Goal: Task Accomplishment & Management: Manage account settings

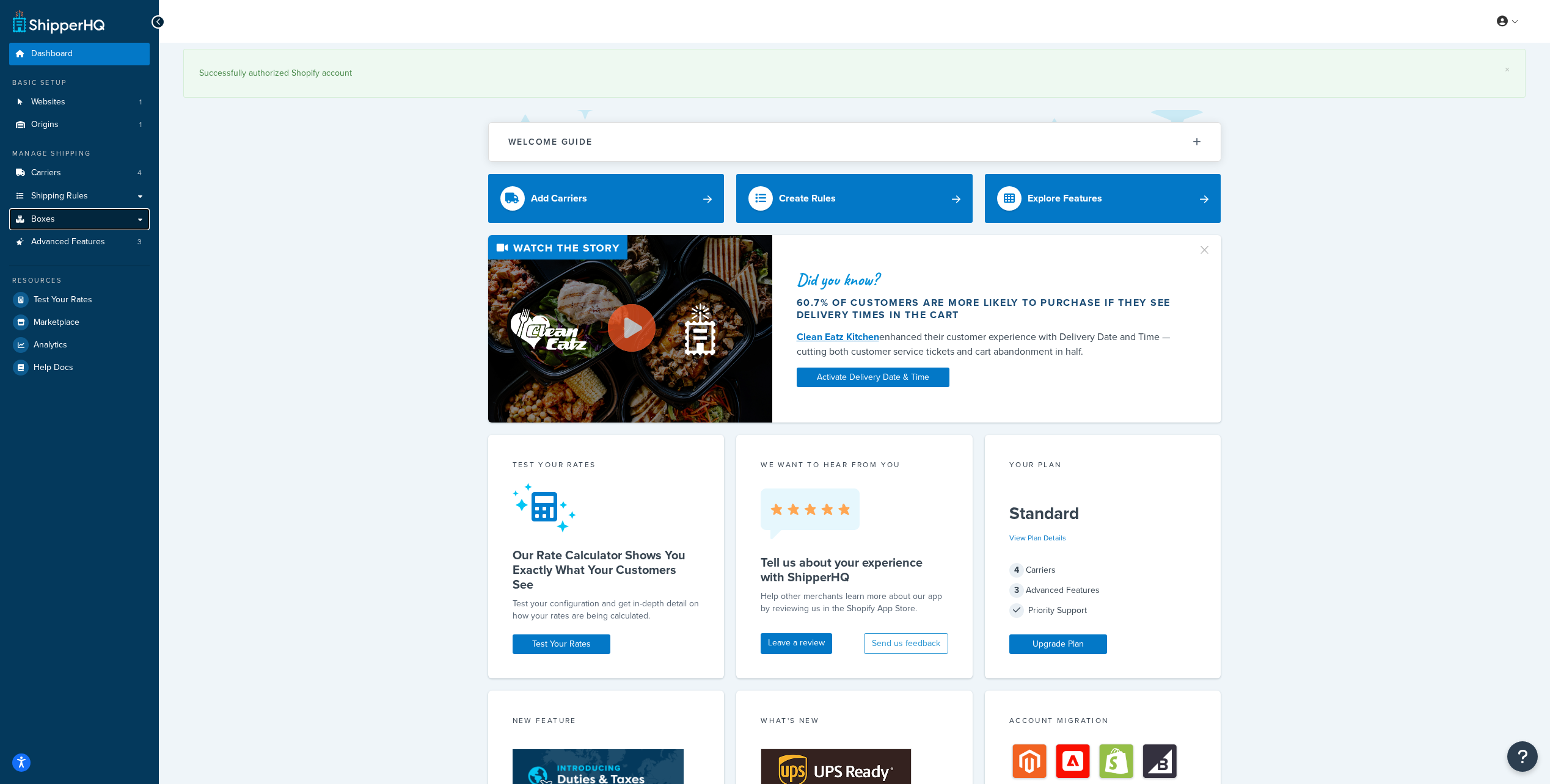
click at [143, 223] on link "Boxes" at bounding box center [79, 219] width 140 height 22
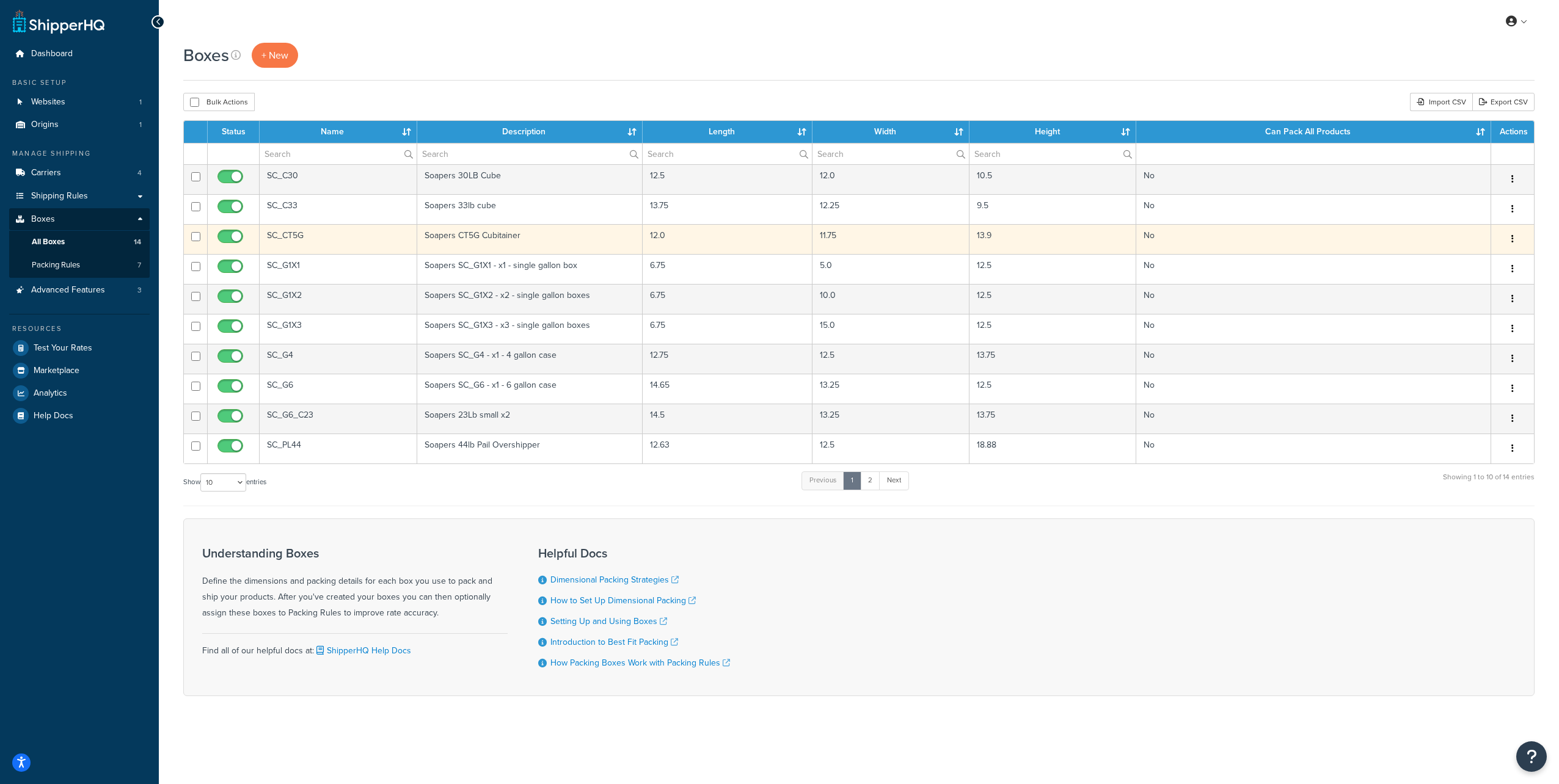
click at [283, 235] on td "SC_CT5G" at bounding box center [338, 239] width 158 height 30
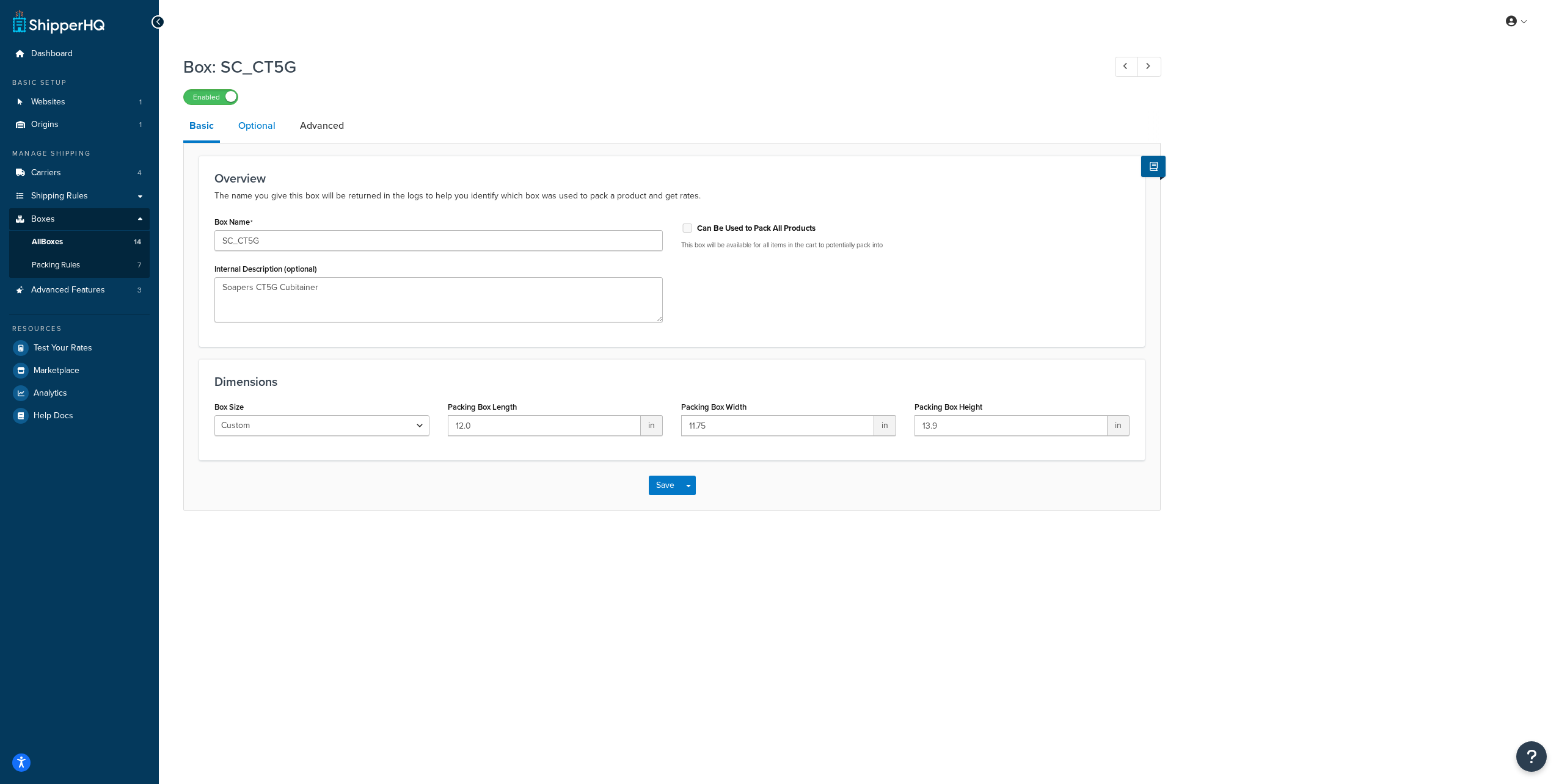
click at [246, 127] on link "Optional" at bounding box center [257, 126] width 50 height 30
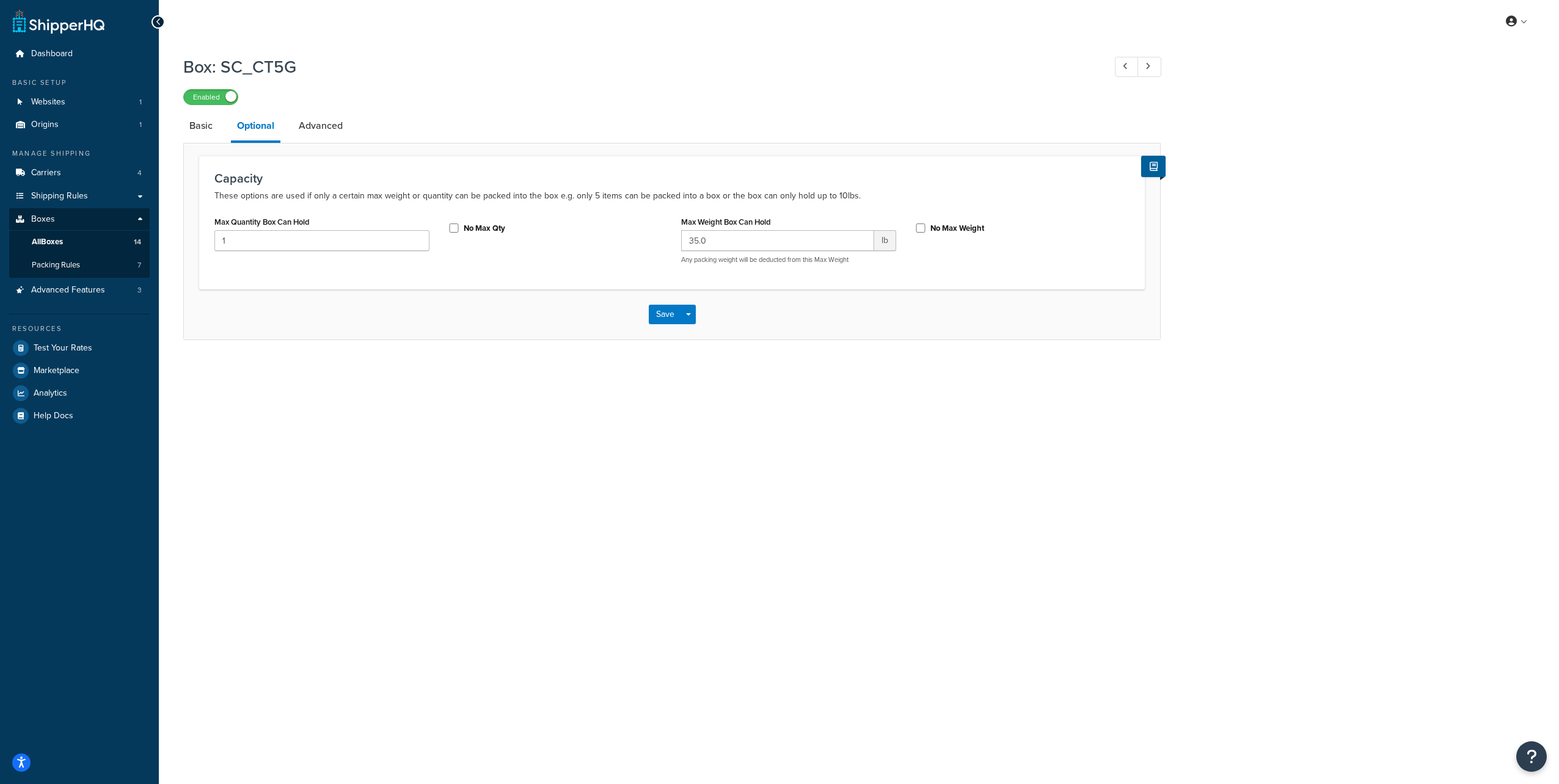
click at [621, 263] on div "Max Quantity Box Can Hold 1 No Max Qty Max Weight Box Can Hold 35.0 lb Any pack…" at bounding box center [671, 243] width 933 height 61
click at [205, 133] on link "Basic" at bounding box center [201, 126] width 35 height 30
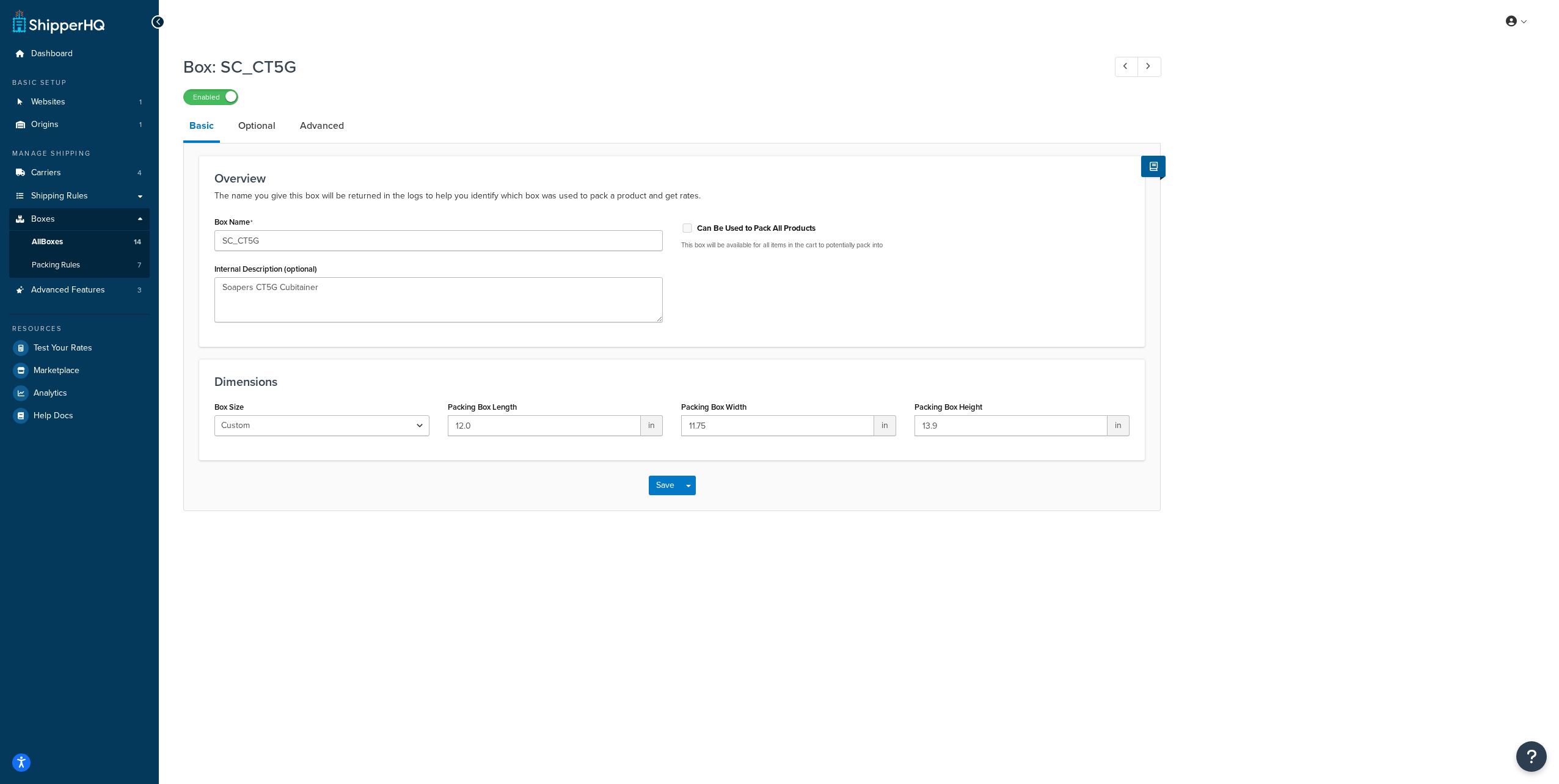
click at [518, 90] on div "Enabled" at bounding box center [672, 96] width 977 height 17
click at [523, 99] on div "Enabled" at bounding box center [672, 96] width 977 height 17
click at [459, 564] on div "My Profile Billing Global Settings Contact Us Logout Box: SC_CT5G Enabled Basic…" at bounding box center [859, 392] width 1400 height 784
click at [321, 123] on link "Advanced" at bounding box center [322, 126] width 56 height 30
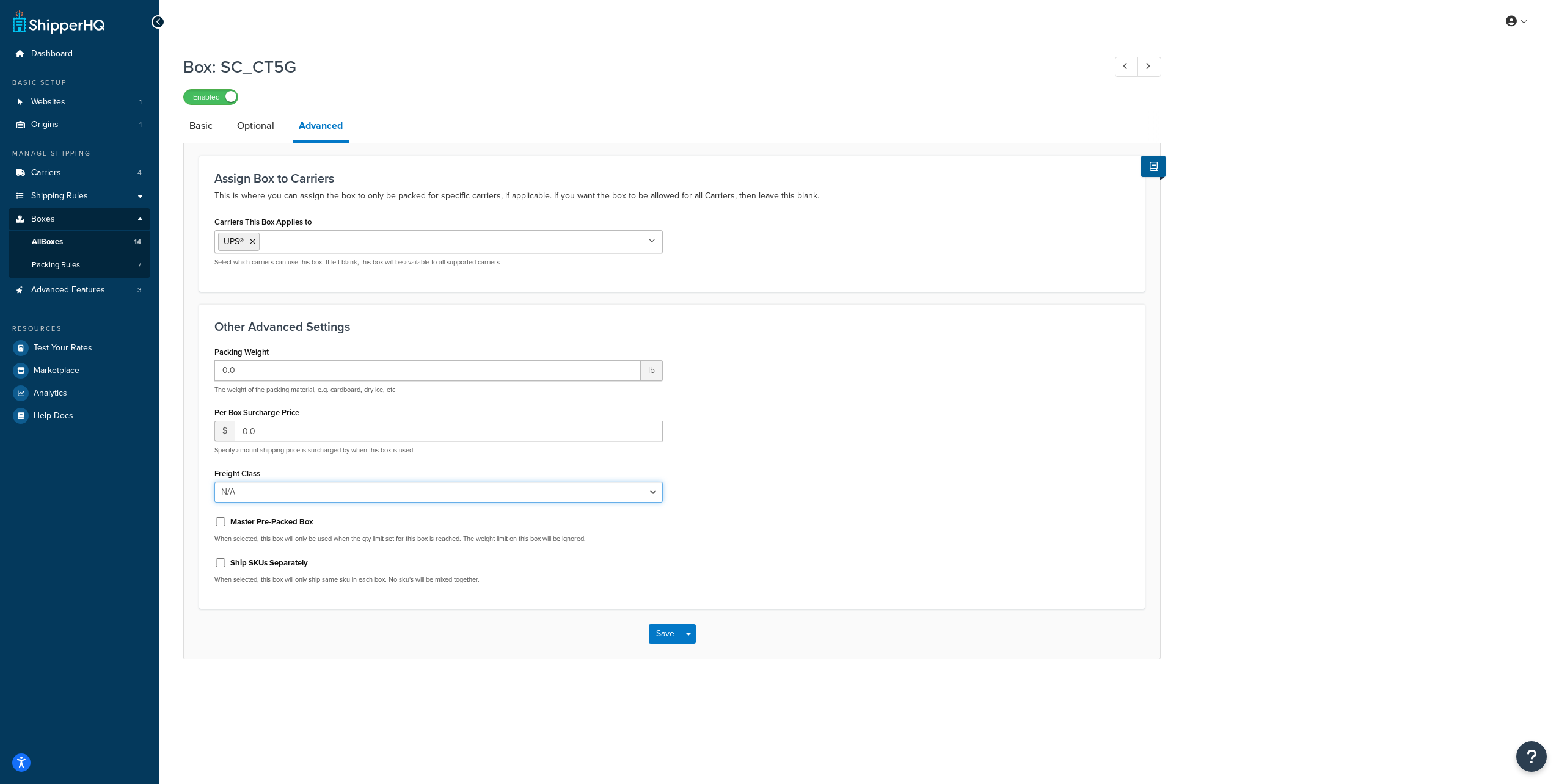
click at [652, 490] on select "N/A 50 55 60 65 70 77.5 85 92.5 100 110 125 150 175 200 250 300 400 500" at bounding box center [439, 493] width 449 height 21
click at [805, 483] on div "Packing Weight 0.0 lb The weight of the packing material, e.g. cardboard, dry i…" at bounding box center [671, 468] width 933 height 251
click at [252, 119] on link "Optional" at bounding box center [256, 126] width 50 height 30
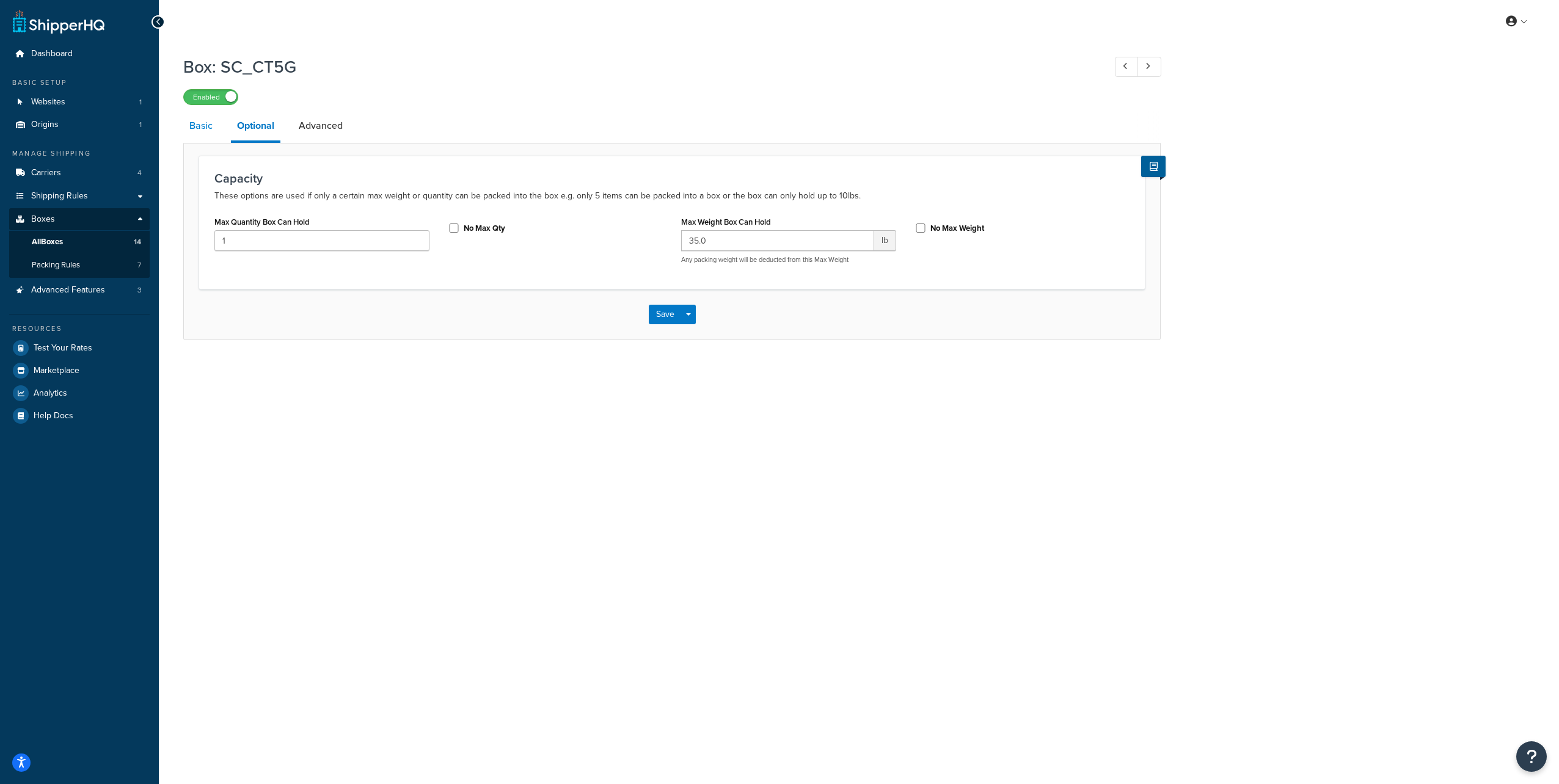
click at [197, 125] on link "Basic" at bounding box center [201, 126] width 35 height 30
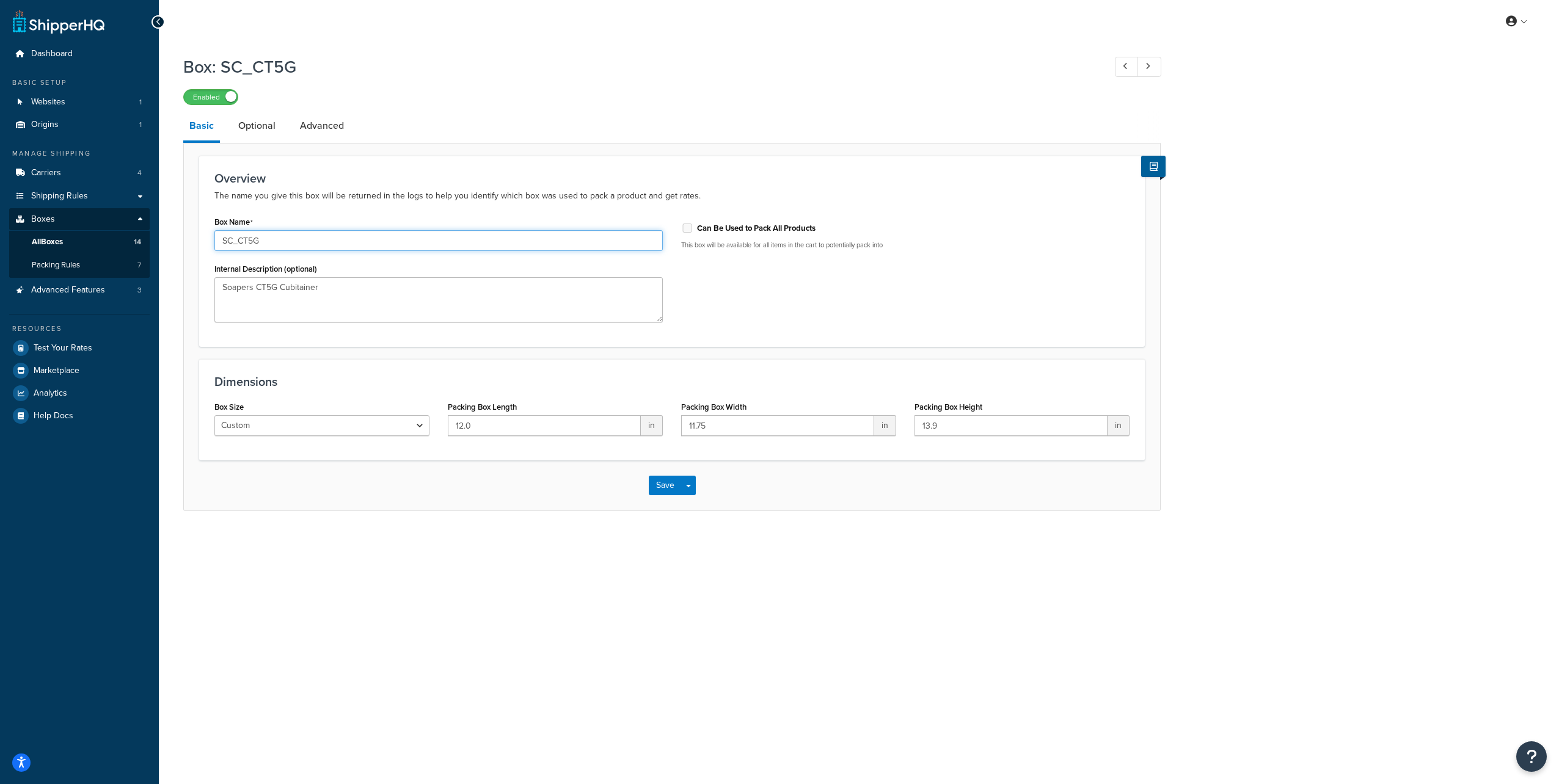
drag, startPoint x: 310, startPoint y: 247, endPoint x: 184, endPoint y: 239, distance: 126.3
click at [184, 239] on form "Overview The name you give this box will be returned in the logs to help you id…" at bounding box center [672, 332] width 977 height 355
click at [539, 545] on div "My Profile Billing Global Settings Contact Us Logout Box: SC_CT5G Enabled Basic…" at bounding box center [859, 392] width 1400 height 784
click at [549, 46] on div "My Profile Billing Global Settings Contact Us Logout Box: SC_CT5G Enabled Basic…" at bounding box center [859, 392] width 1400 height 784
drag, startPoint x: 702, startPoint y: 718, endPoint x: 679, endPoint y: 675, distance: 48.8
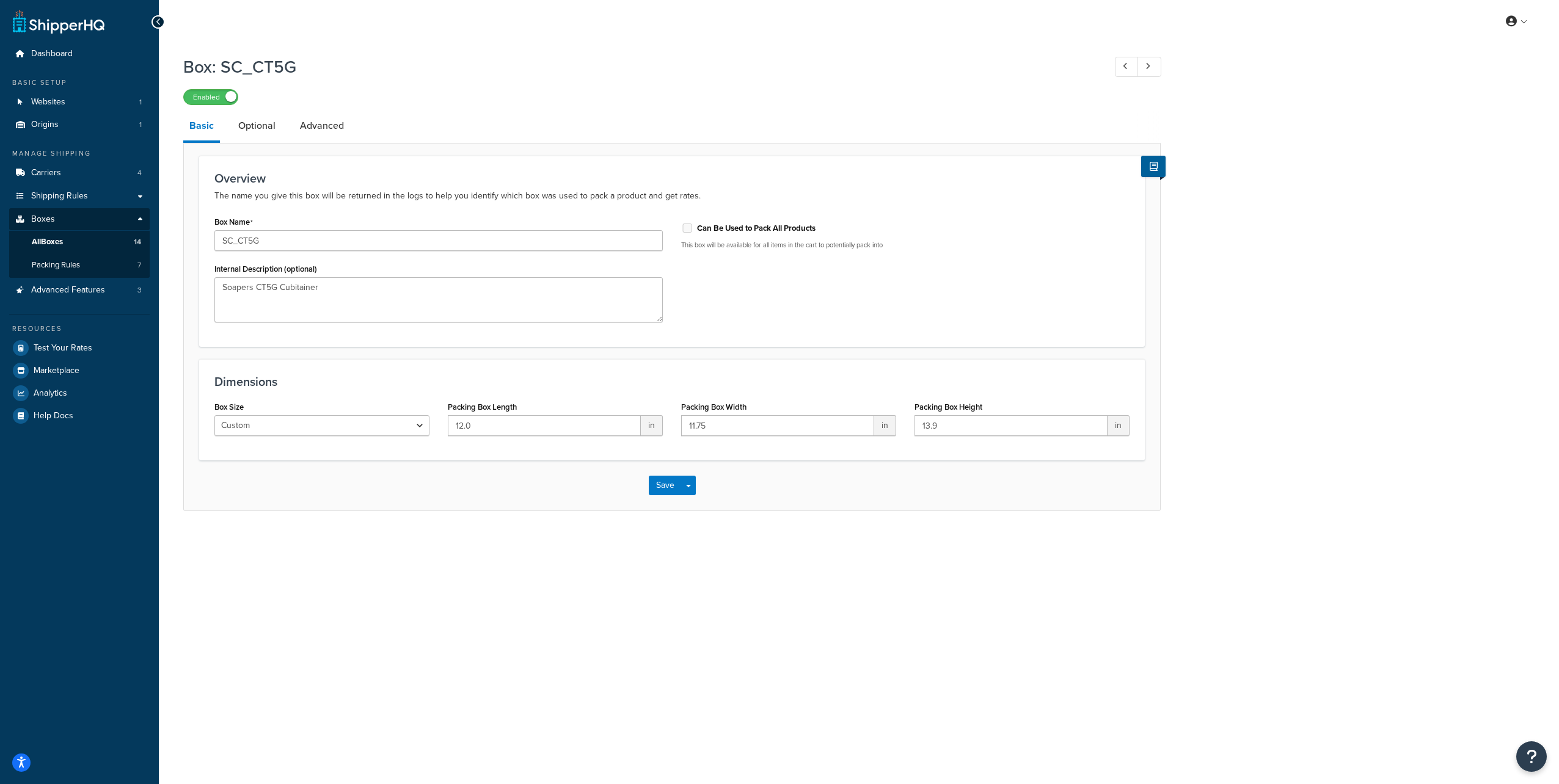
click at [702, 709] on div "My Profile Billing Global Settings Contact Us Logout Box: SC_CT5G Enabled Basic…" at bounding box center [859, 392] width 1400 height 784
click at [845, 585] on div "My Profile Billing Global Settings Contact Us Logout Box: SC_CT5G Enabled Basic…" at bounding box center [859, 392] width 1400 height 784
click at [248, 124] on link "Optional" at bounding box center [257, 126] width 50 height 30
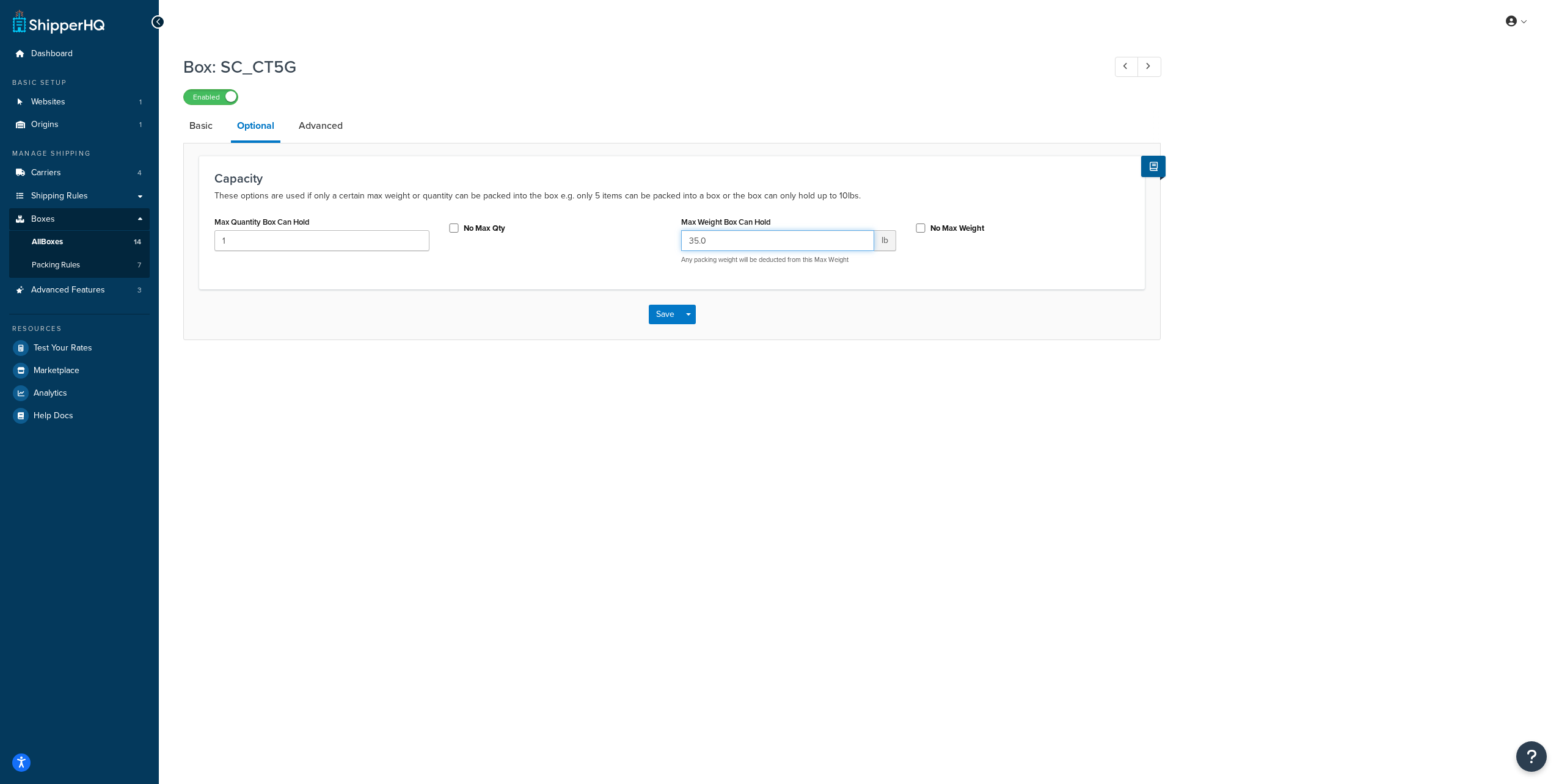
click at [741, 239] on input "35.0" at bounding box center [777, 241] width 193 height 21
type input "35.0006"
click at [667, 315] on button "Save" at bounding box center [665, 315] width 33 height 19
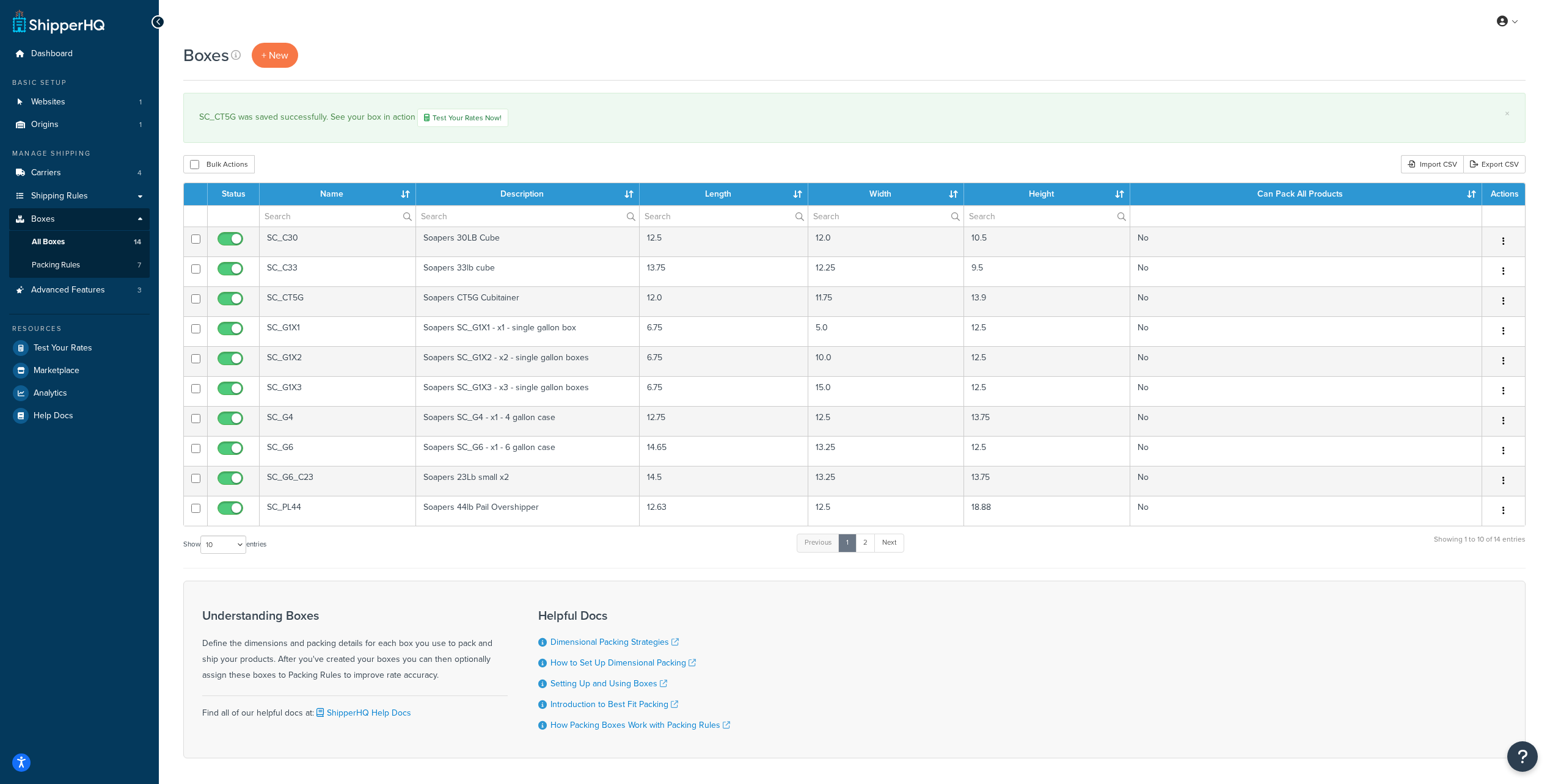
click at [796, 113] on div "SC_CT5G was saved successfully. See your box in action Test Your Rates Now!" at bounding box center [855, 118] width 1310 height 18
click at [74, 242] on link "All Boxes 14" at bounding box center [79, 242] width 140 height 22
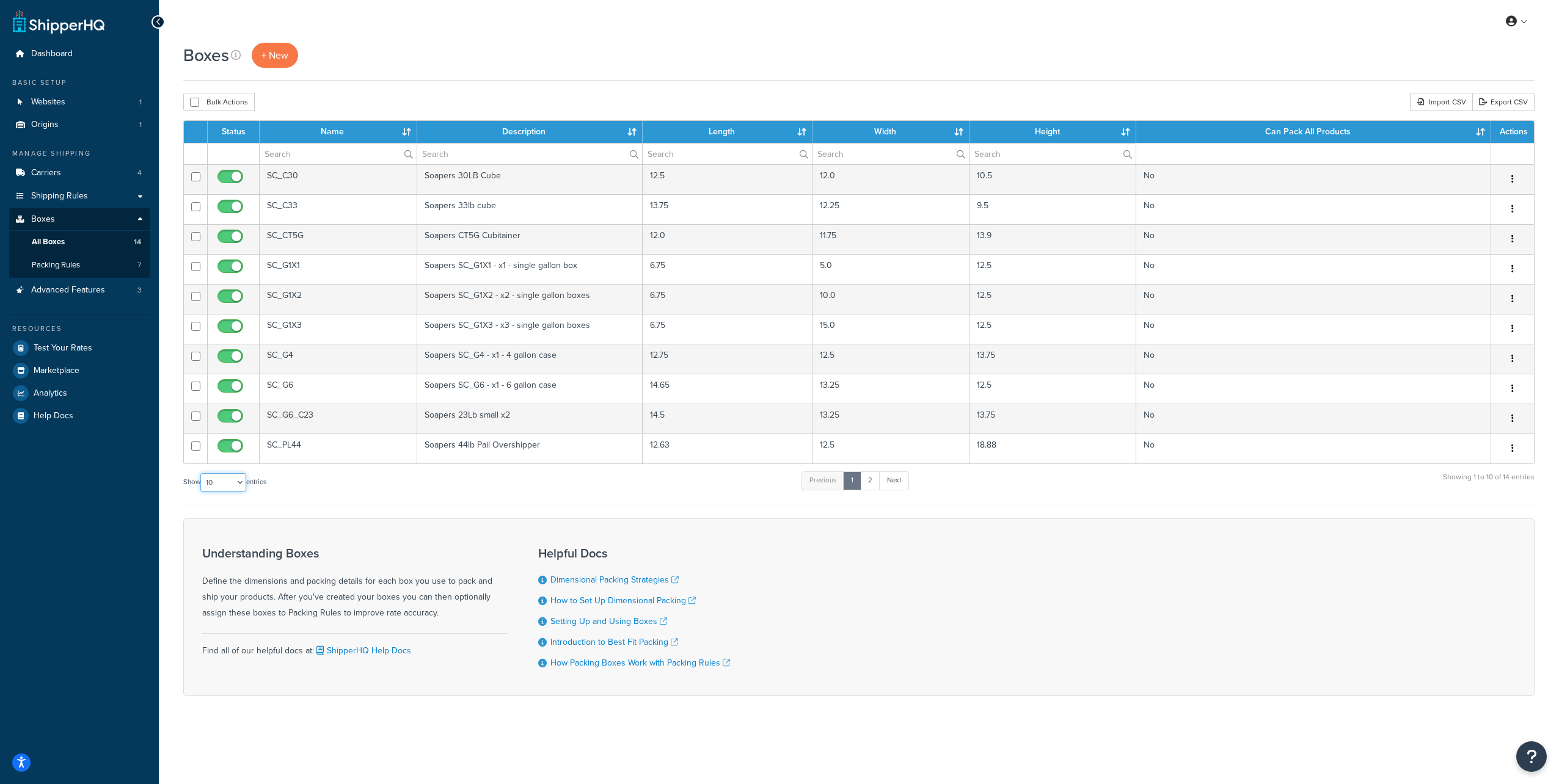
click at [241, 480] on select "10 15 25 50 100 1000" at bounding box center [223, 482] width 46 height 18
select select "100"
click at [202, 473] on select "10 15 25 50 100 1000" at bounding box center [223, 482] width 46 height 18
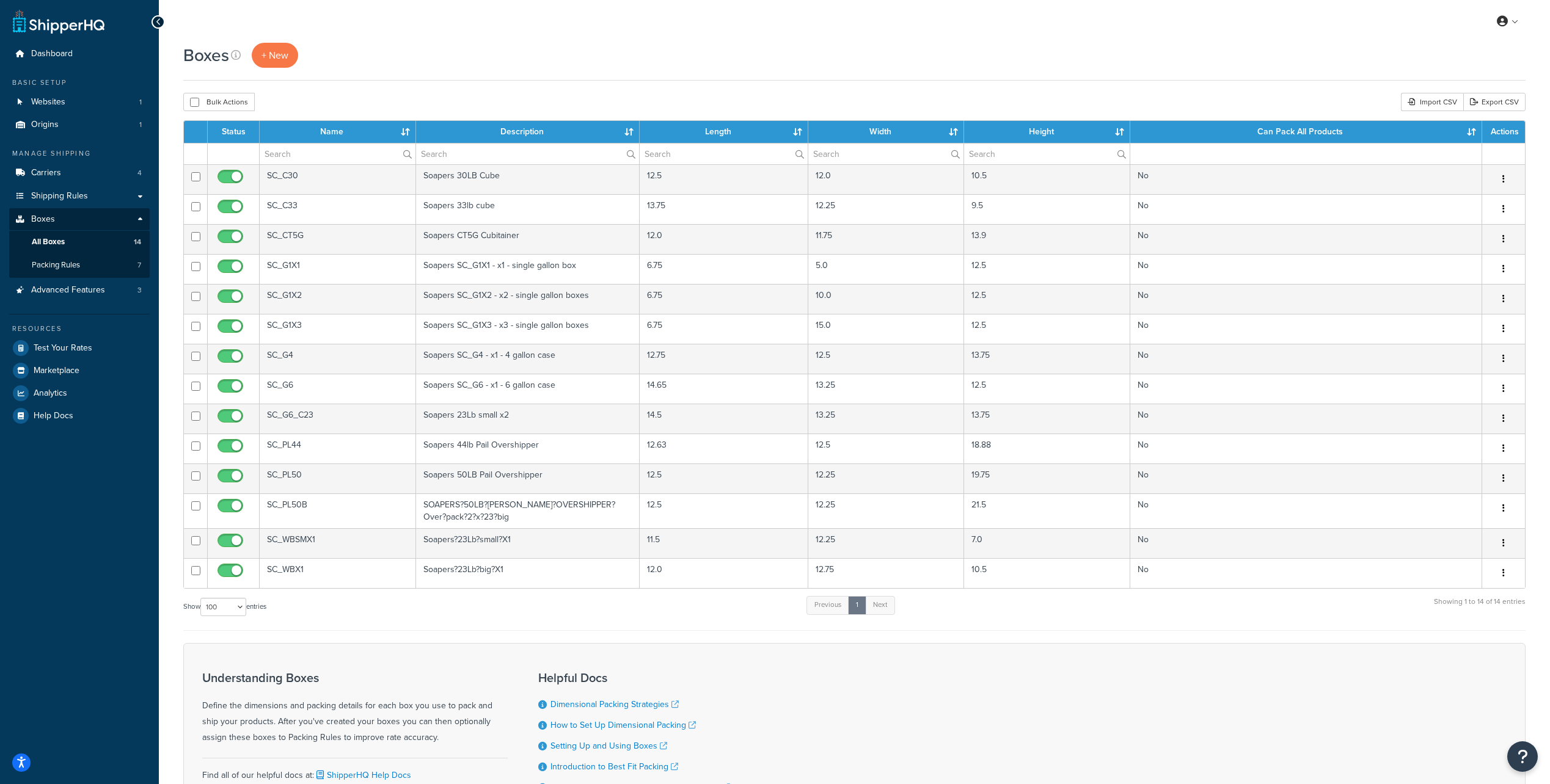
click at [227, 134] on th "Status" at bounding box center [233, 131] width 52 height 22
click at [411, 107] on div "Bulk Actions Duplicate Delete Import CSV Export CSV" at bounding box center [855, 102] width 1343 height 18
click at [1000, 608] on div "Show 10 15 25 50 100 1000 entries Previous 1 Next Showing 1 to 14 of 14 entries" at bounding box center [855, 613] width 1343 height 36
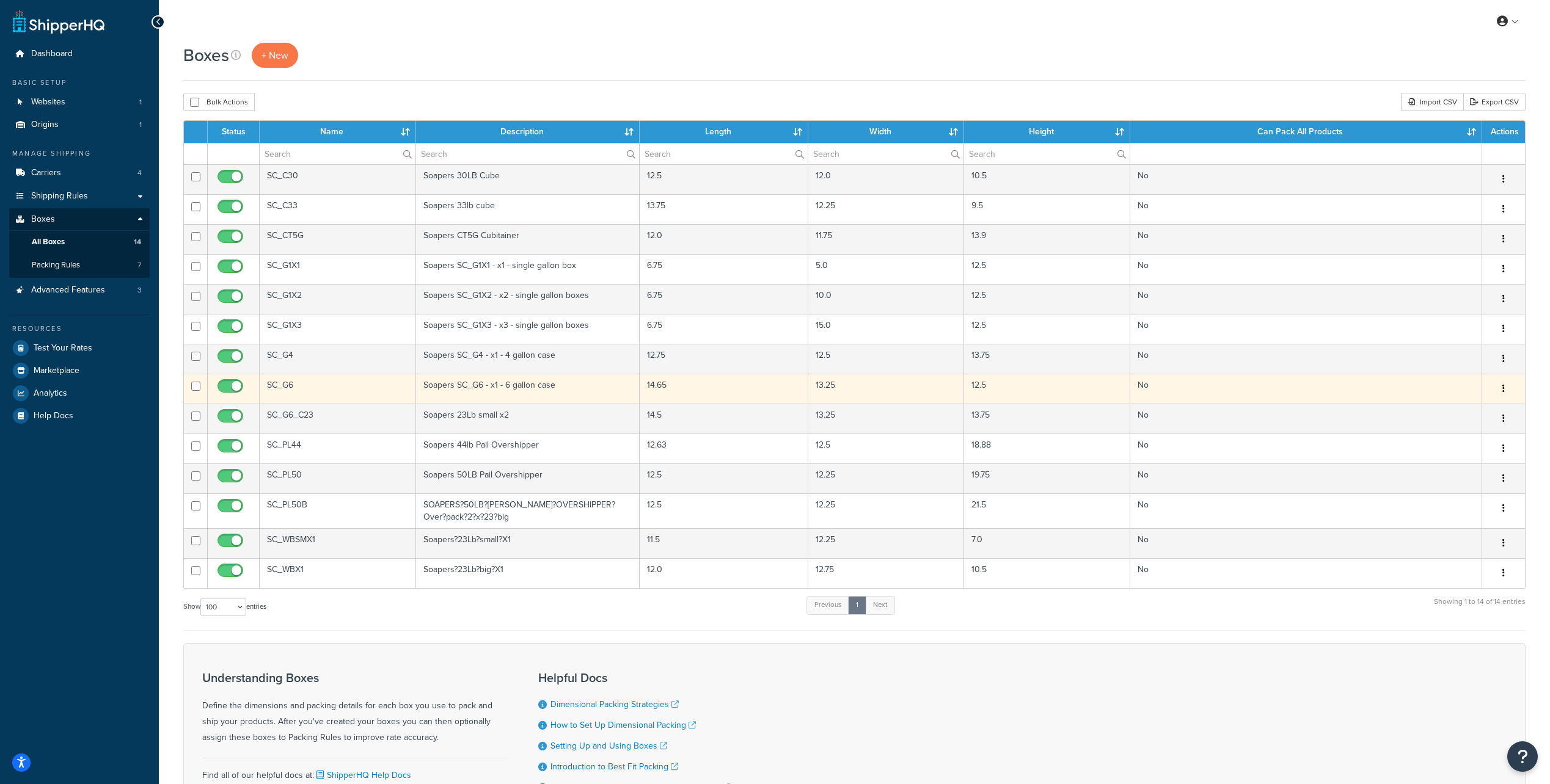
click at [284, 384] on td "SC_G6" at bounding box center [337, 388] width 156 height 30
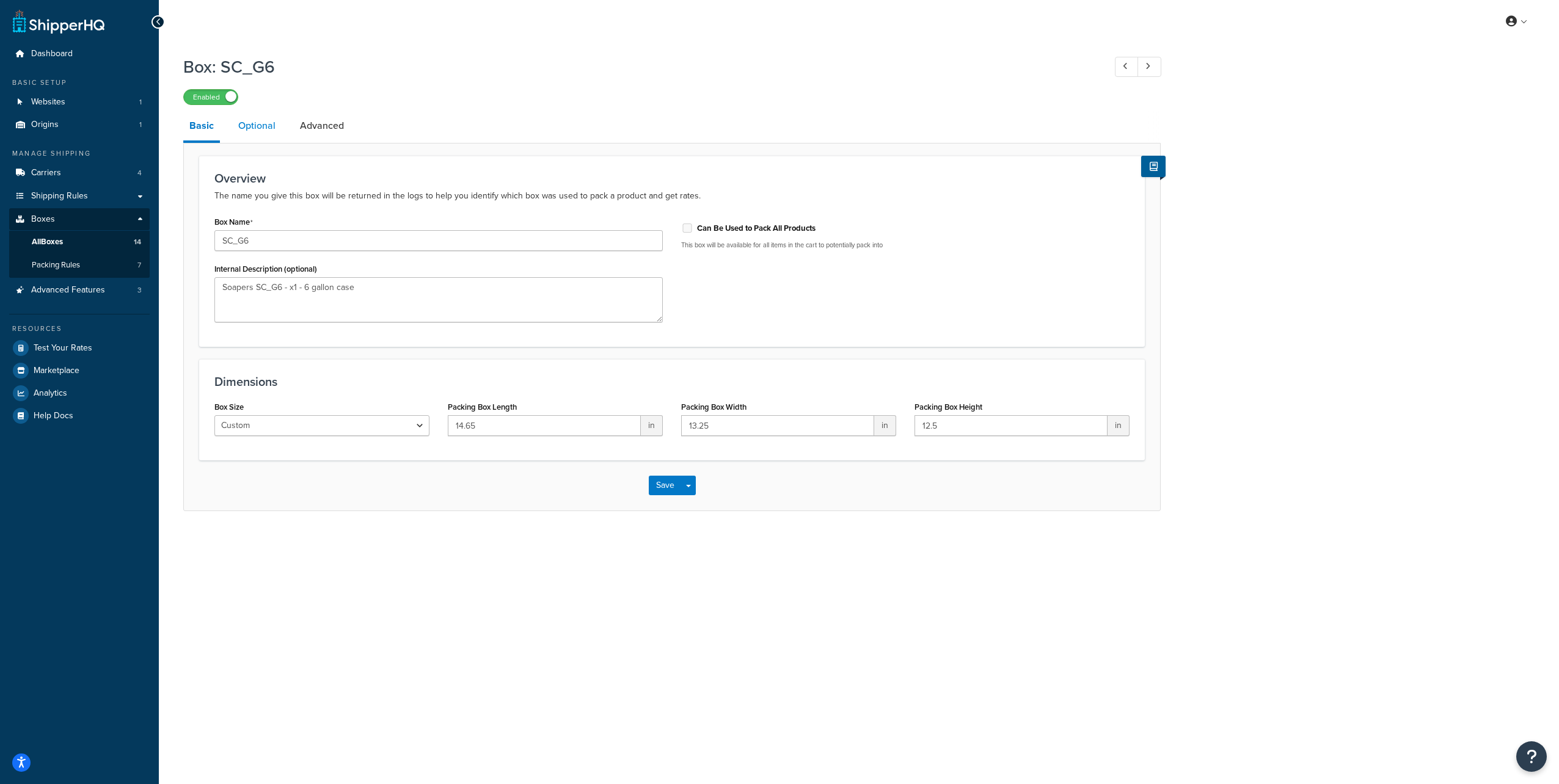
click at [248, 123] on link "Optional" at bounding box center [257, 126] width 50 height 30
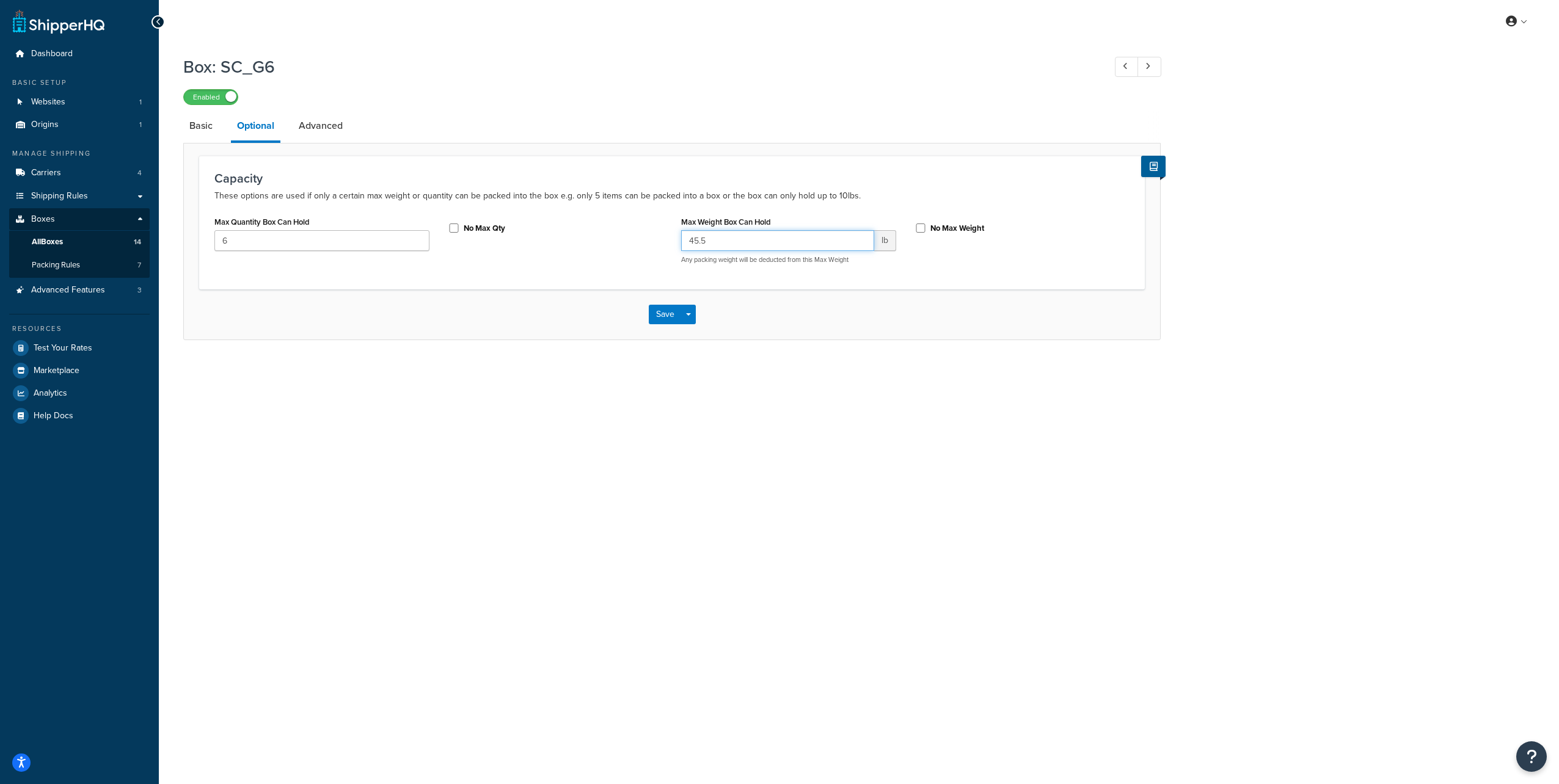
click at [743, 243] on input "45.5" at bounding box center [777, 241] width 193 height 21
drag, startPoint x: 735, startPoint y: 239, endPoint x: 575, endPoint y: 249, distance: 160.3
click at [575, 249] on div "Max Quantity Box Can Hold 6 No Max Qty Max Weight Box Can Hold 45.5 lb Any pack…" at bounding box center [671, 243] width 933 height 61
click at [743, 241] on input "45.5" at bounding box center [777, 241] width 193 height 21
drag, startPoint x: 743, startPoint y: 241, endPoint x: 603, endPoint y: 238, distance: 140.0
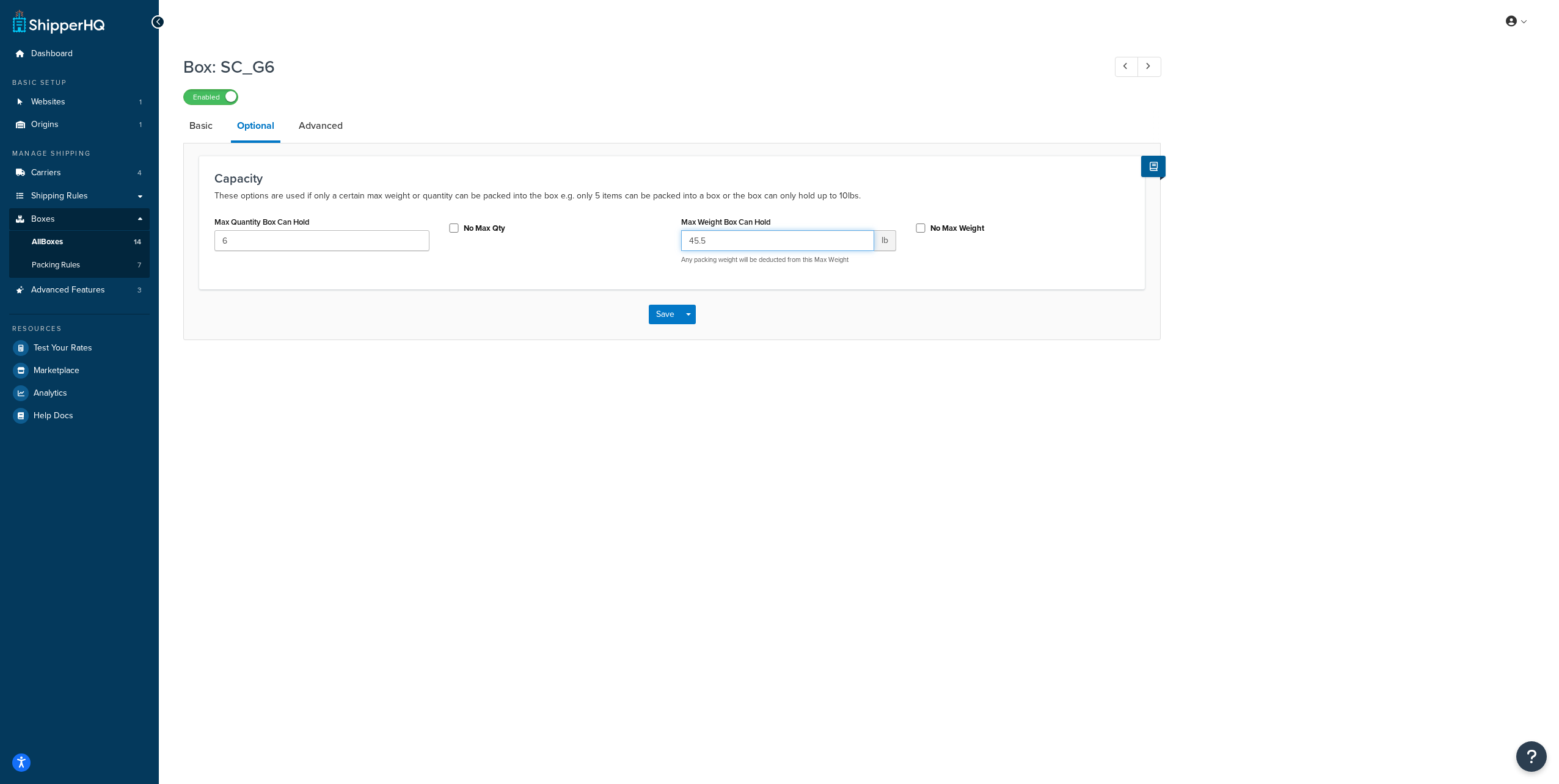
click at [608, 234] on div "Max Quantity Box Can Hold 6 No Max Qty Max Weight Box Can Hold 45.5 lb Any pack…" at bounding box center [671, 243] width 933 height 61
click at [614, 429] on div "My Profile Billing Global Settings Contact Us Logout Box: SC_G6 Enabled Basic O…" at bounding box center [859, 392] width 1400 height 784
click at [336, 135] on link "Advanced" at bounding box center [320, 126] width 56 height 30
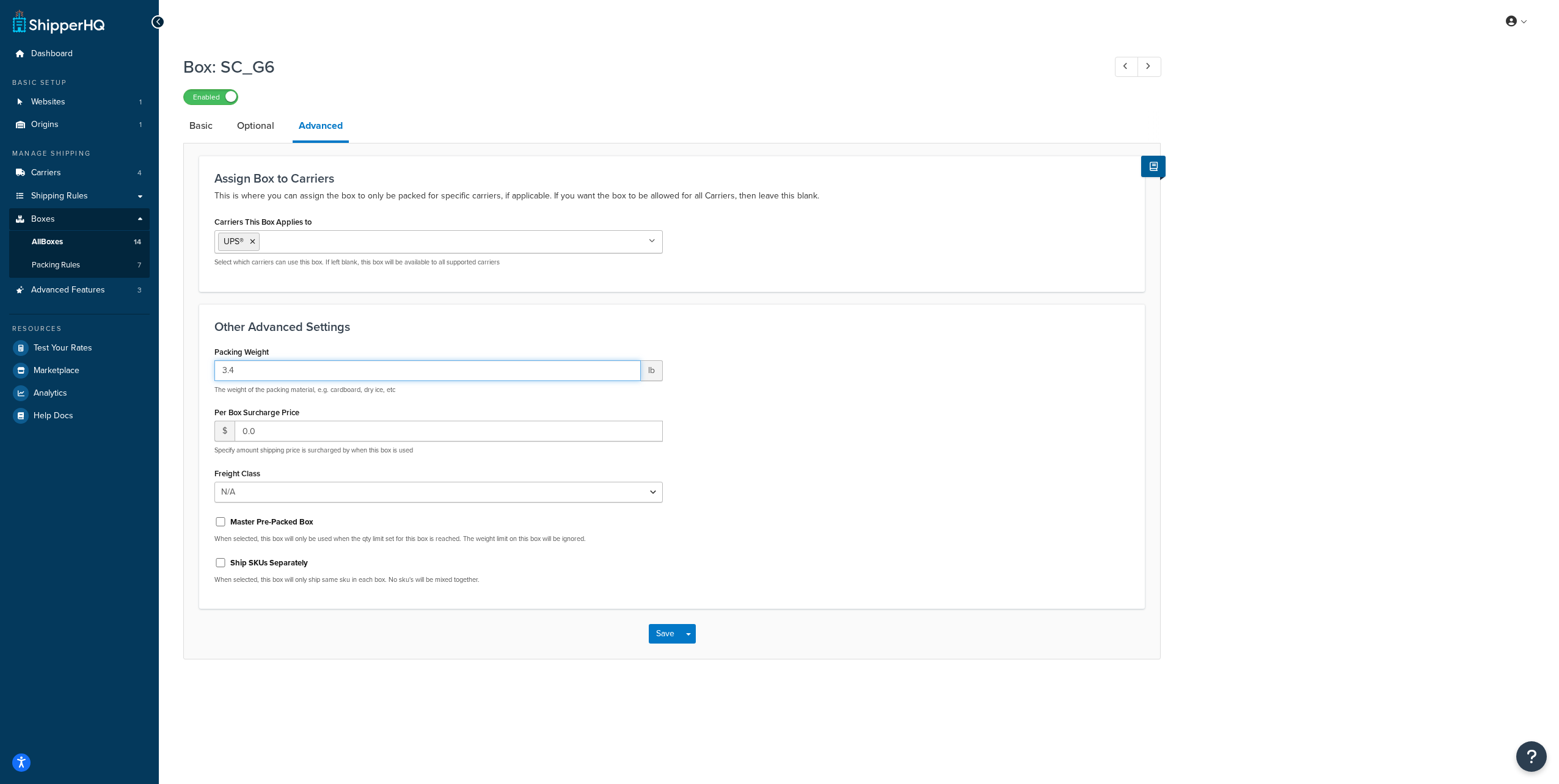
click at [287, 369] on input "3.4" at bounding box center [428, 371] width 426 height 21
drag, startPoint x: 287, startPoint y: 369, endPoint x: 89, endPoint y: 375, distance: 198.1
click at [89, 375] on div "Dashboard Basic Setup Websites 1 Origins 1 Manage Shipping Carriers 4 Shipping …" at bounding box center [780, 392] width 1559 height 784
click at [301, 371] on input "3.4" at bounding box center [428, 371] width 426 height 21
drag, startPoint x: 310, startPoint y: 373, endPoint x: 195, endPoint y: 375, distance: 115.0
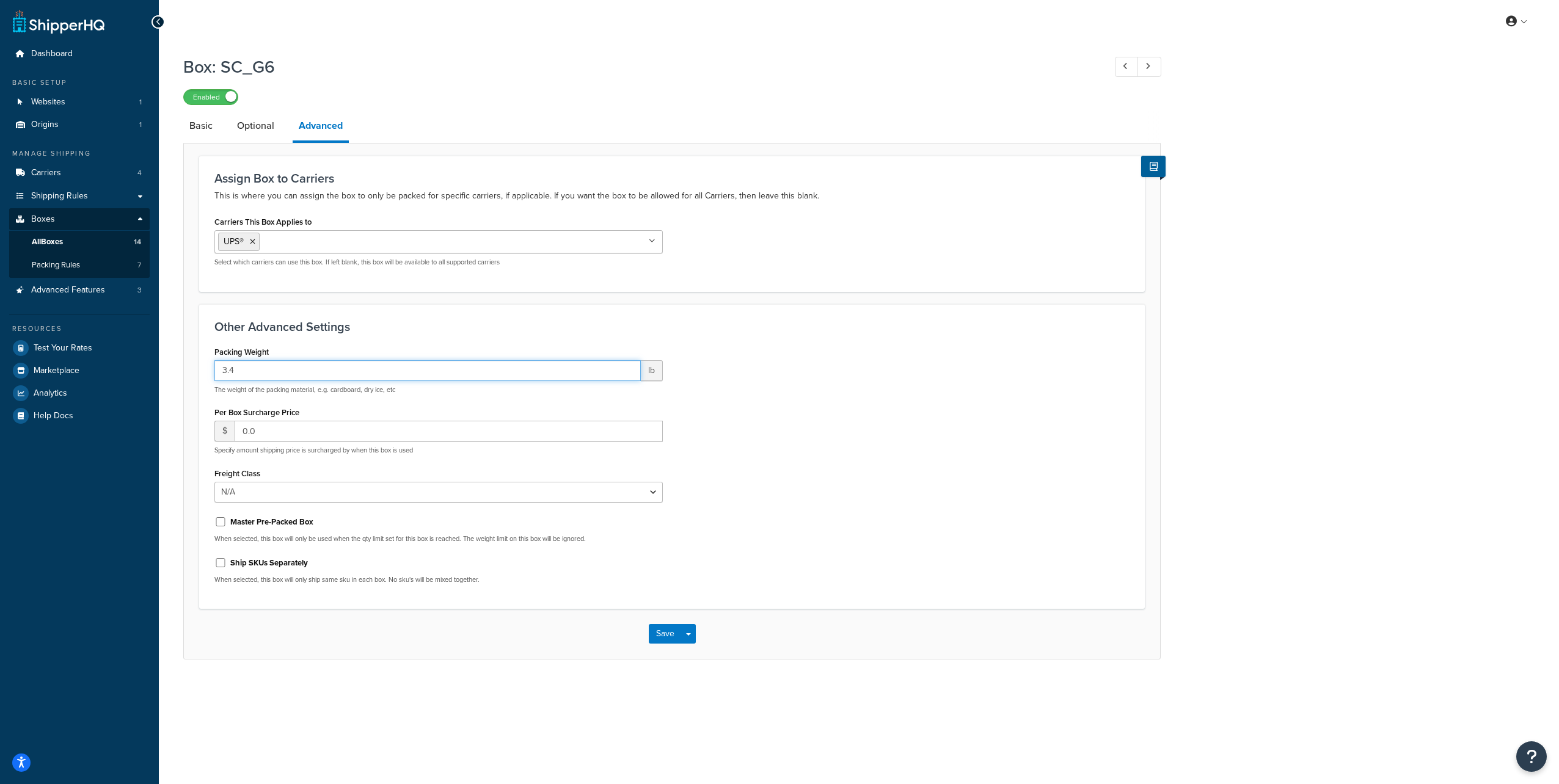
click at [195, 375] on form "Assign Box to Carriers This is where you can assign the box to only be packed f…" at bounding box center [672, 407] width 977 height 503
click at [263, 127] on link "Optional" at bounding box center [256, 126] width 50 height 30
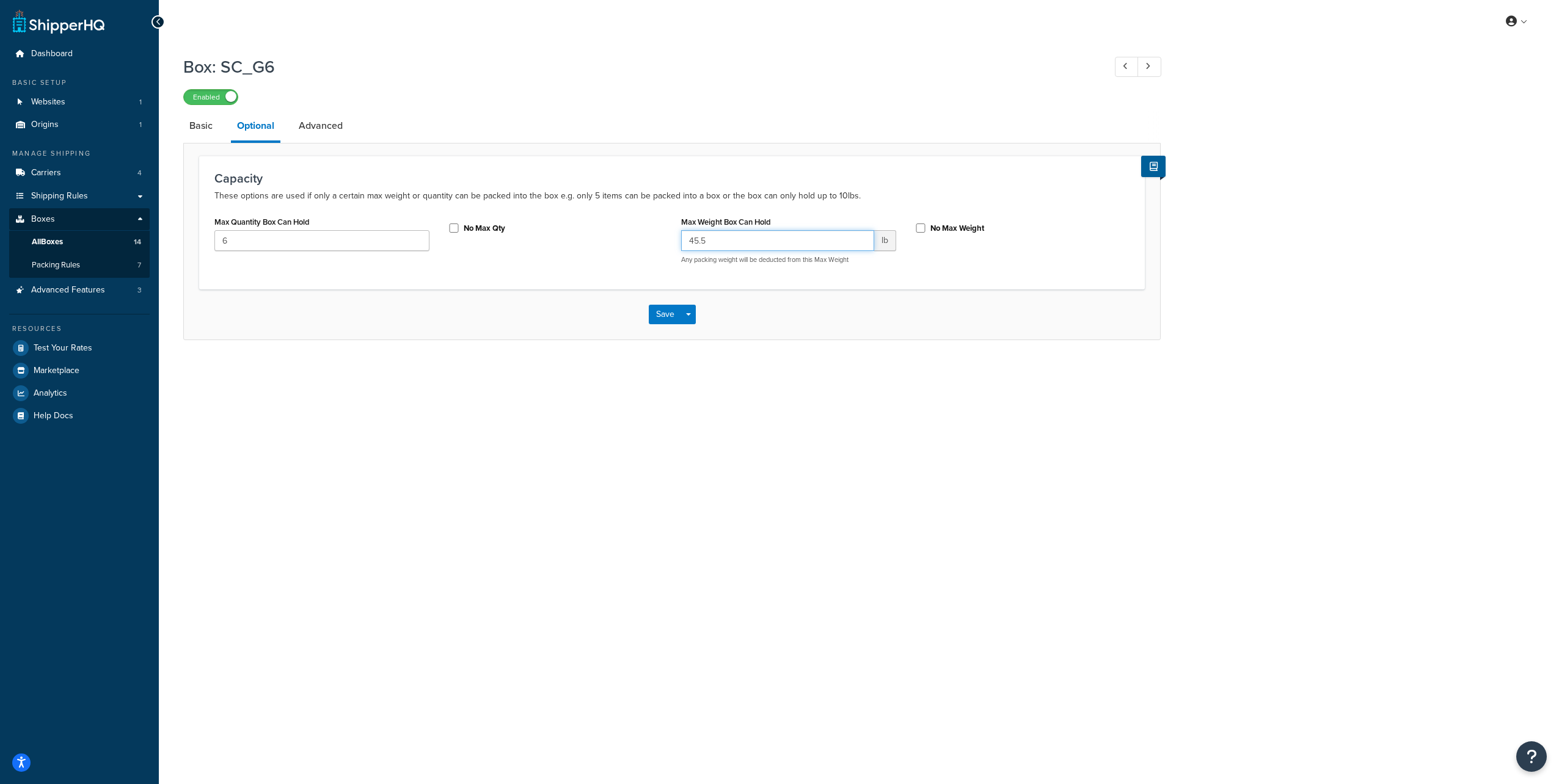
click at [739, 239] on input "45.5" at bounding box center [777, 241] width 193 height 21
click at [195, 126] on link "Basic" at bounding box center [201, 126] width 35 height 30
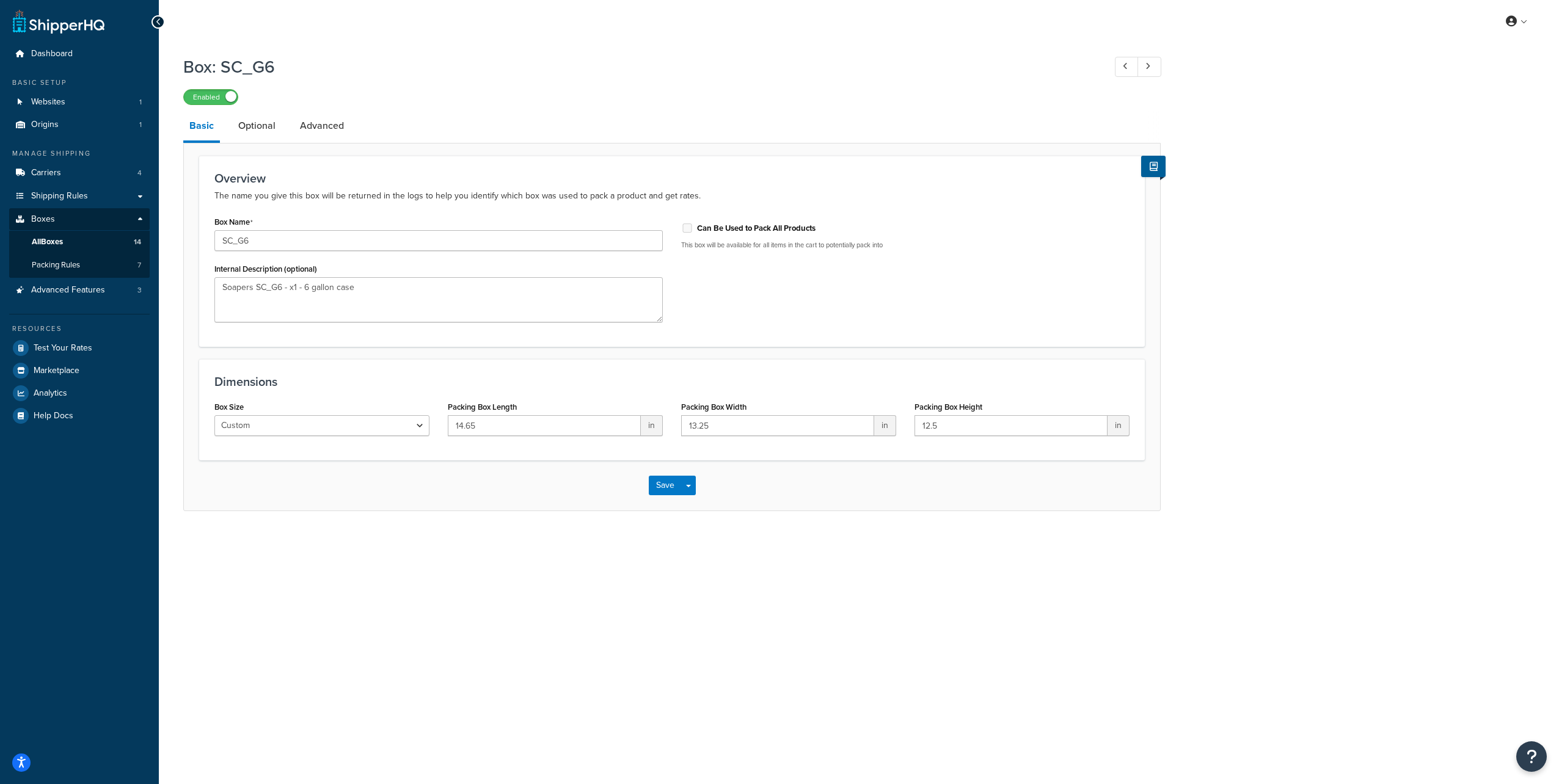
click at [545, 63] on h1 "Box: SC_G6" at bounding box center [638, 67] width 909 height 24
click at [331, 80] on div "Box: SC_G6 Enabled" at bounding box center [672, 77] width 977 height 56
click at [354, 42] on div "My Profile Billing Global Settings Contact Us Logout" at bounding box center [859, 21] width 1400 height 42
click at [727, 107] on div "Box: SC_G6 Enabled Basic Optional Advanced Overview The name you give this box …" at bounding box center [672, 279] width 977 height 462
click at [1129, 70] on link at bounding box center [1127, 66] width 24 height 20
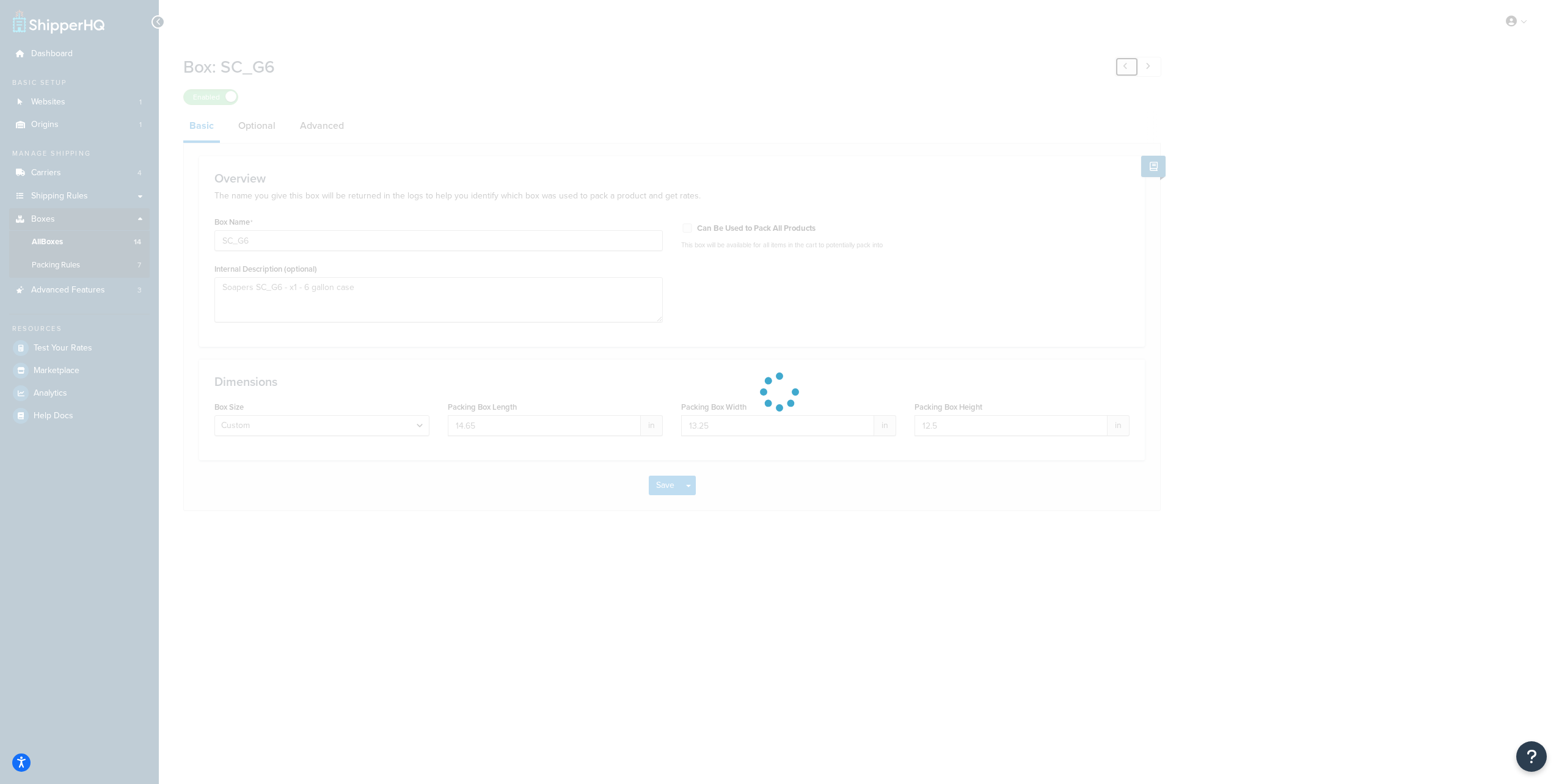
type input "SC_G4"
type textarea "Soapers SC_G4 - x1 - 4 gallon case"
type input "12.75"
type input "12.5"
type input "13.75"
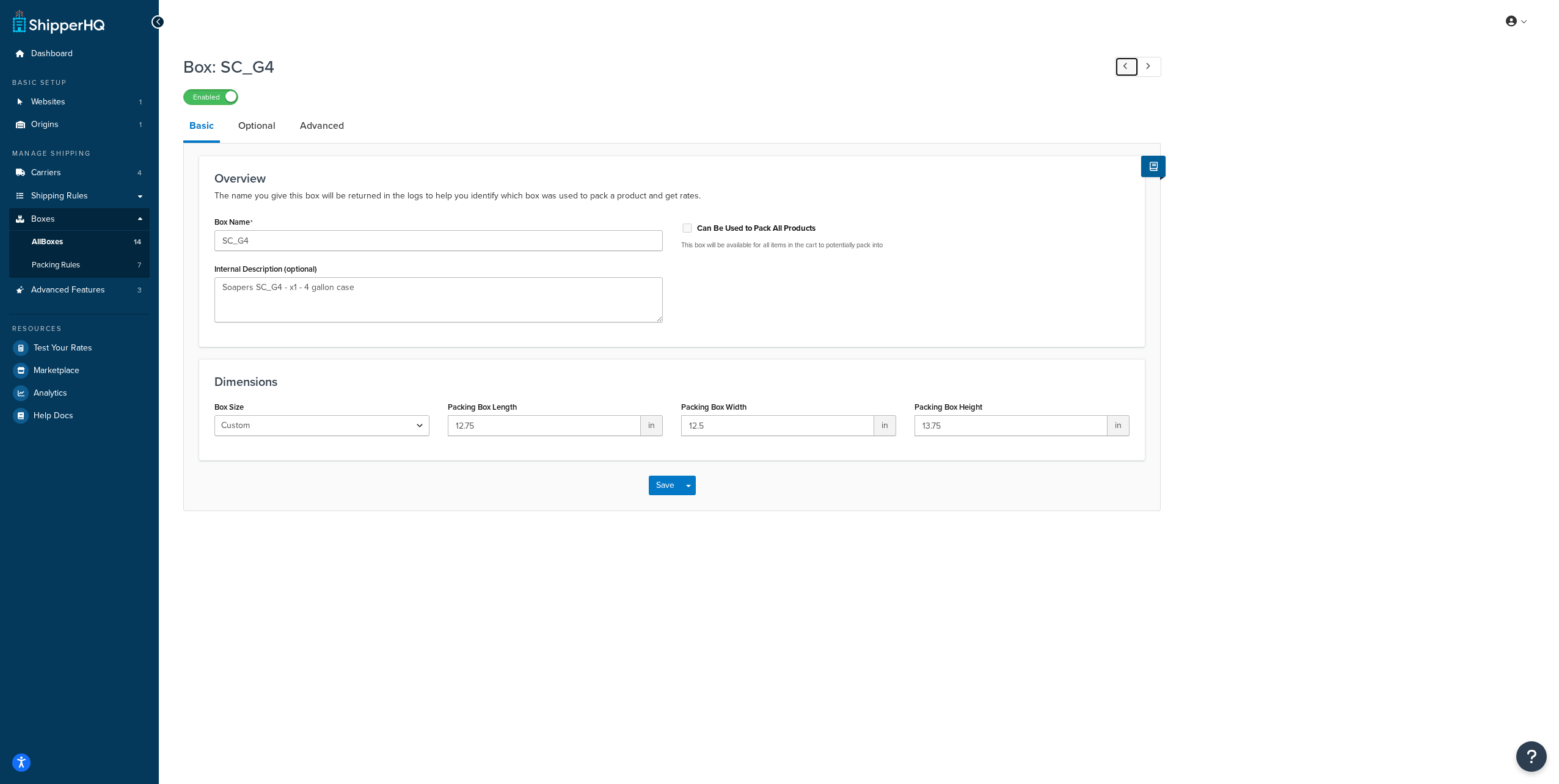
click at [1129, 70] on link at bounding box center [1127, 66] width 24 height 20
type input "SC_G1X3"
type textarea "Soapers SC_G1X3 - x3 - single gallon boxes"
type input "6.75"
type input "15.0"
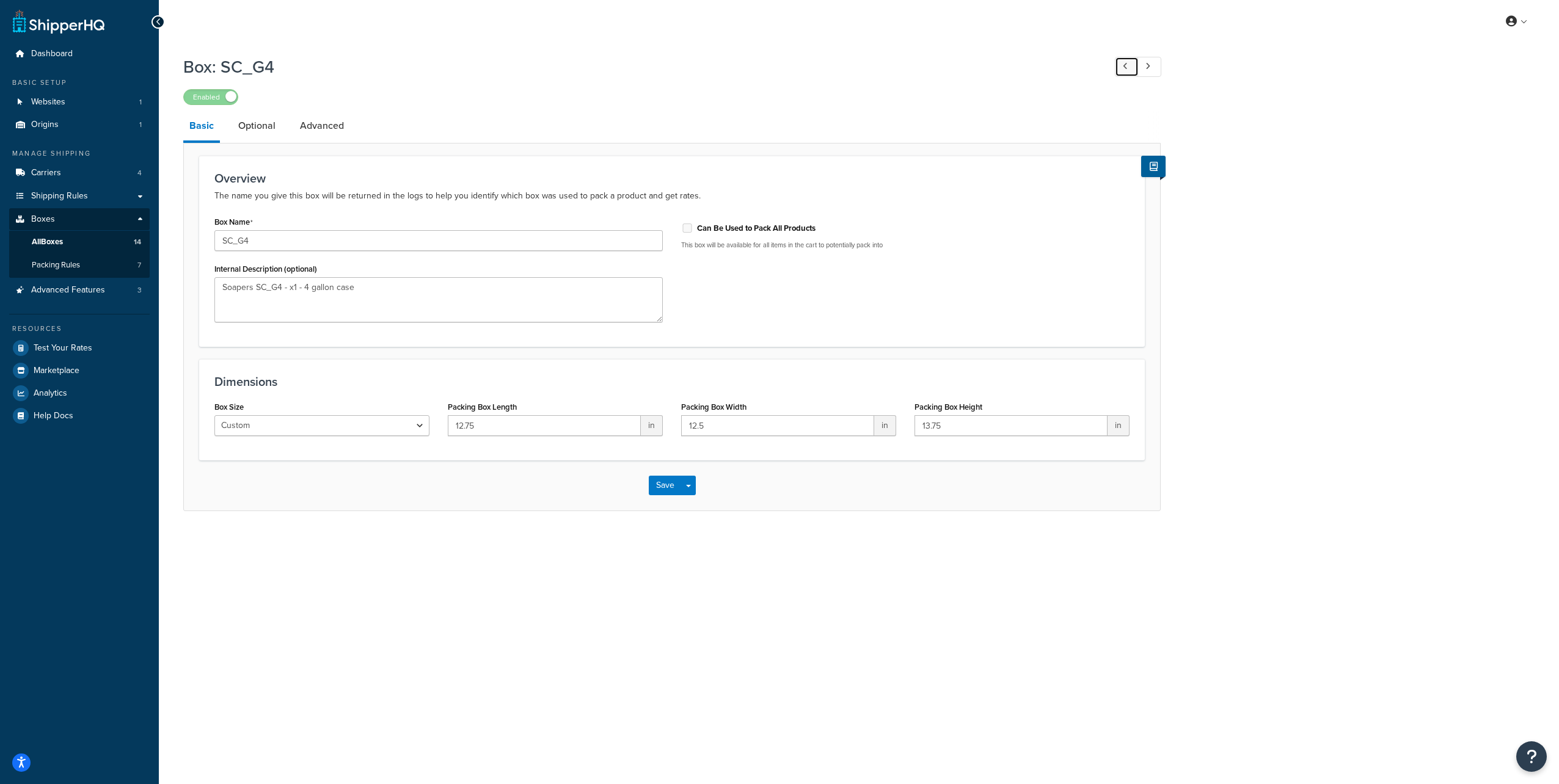
type input "12.5"
click at [1129, 70] on link at bounding box center [1127, 66] width 24 height 20
type input "SC_G1X2"
type textarea "Soapers SC_G1X2 - x2 - single gallon boxes"
type input "10.0"
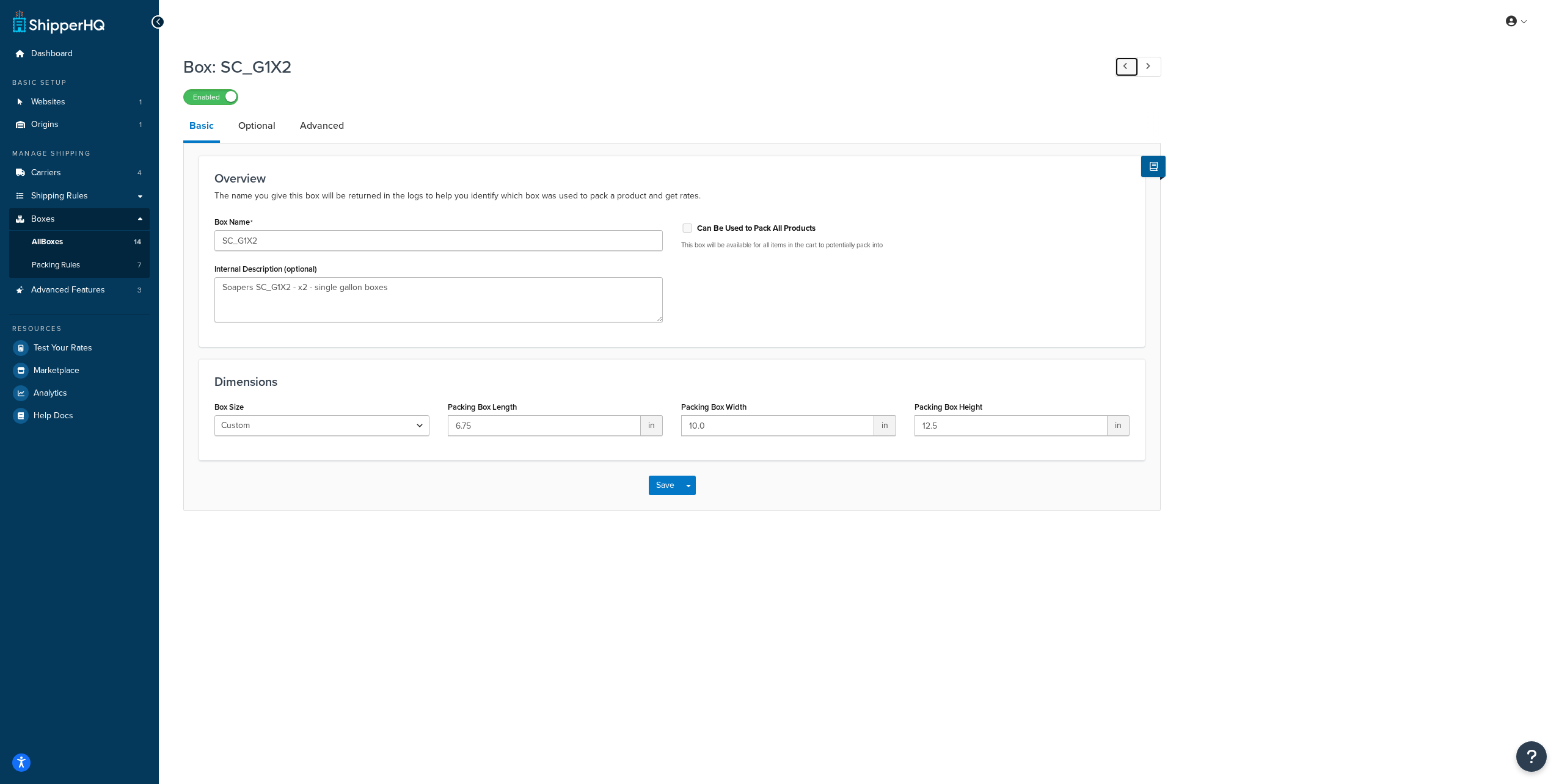
click at [1129, 70] on link at bounding box center [1127, 66] width 24 height 20
type input "SC_G1X1"
type textarea "Soapers SC_G1X1 - x1 - single gallon box"
type input "5.0"
click at [1129, 70] on link at bounding box center [1127, 66] width 24 height 20
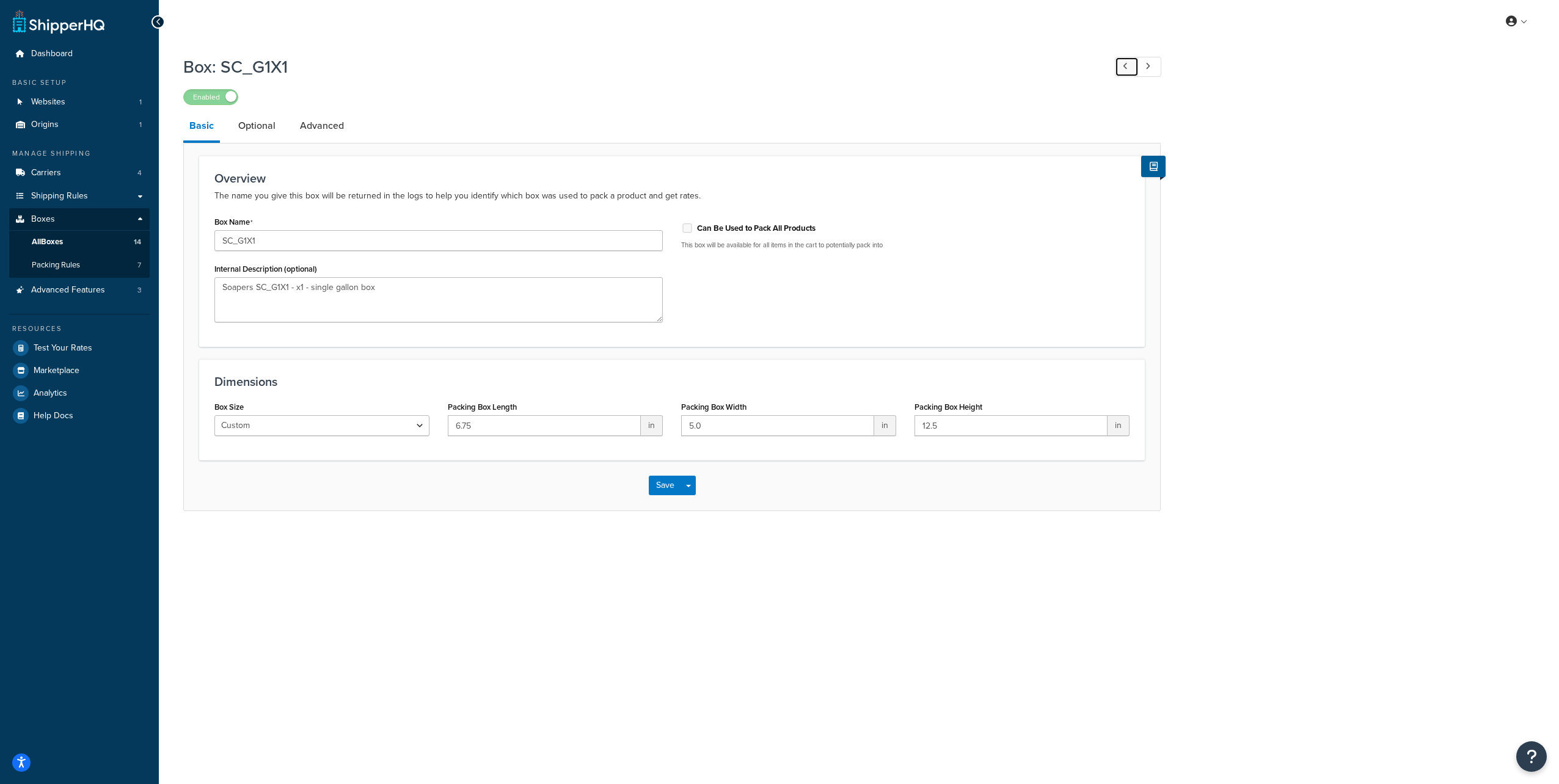
type input "SC_CT5G"
type textarea "Soapers CT5G Cubitainer"
type input "12.0"
type input "11.75"
type input "13.9"
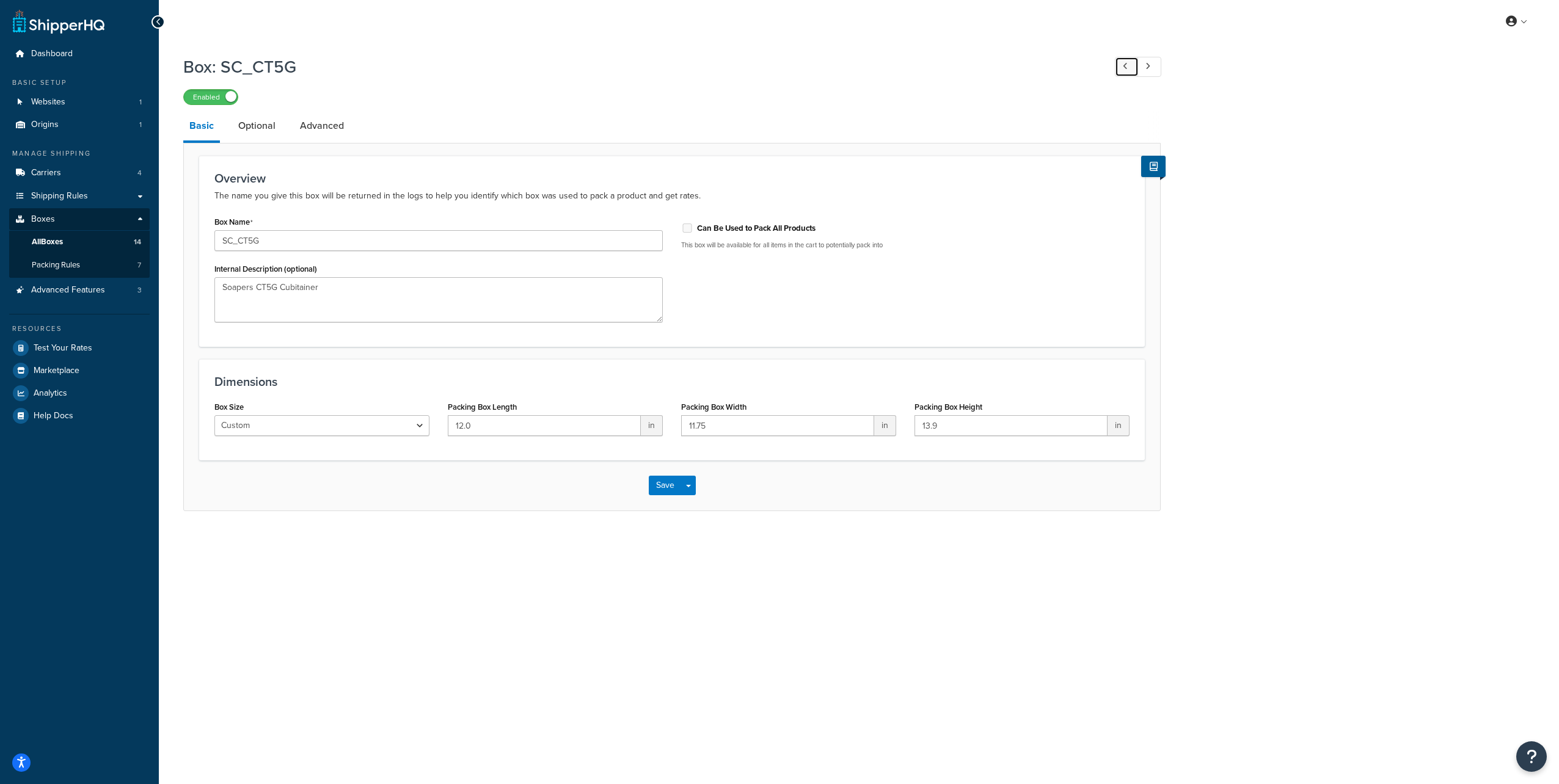
click at [1129, 70] on link at bounding box center [1127, 66] width 24 height 20
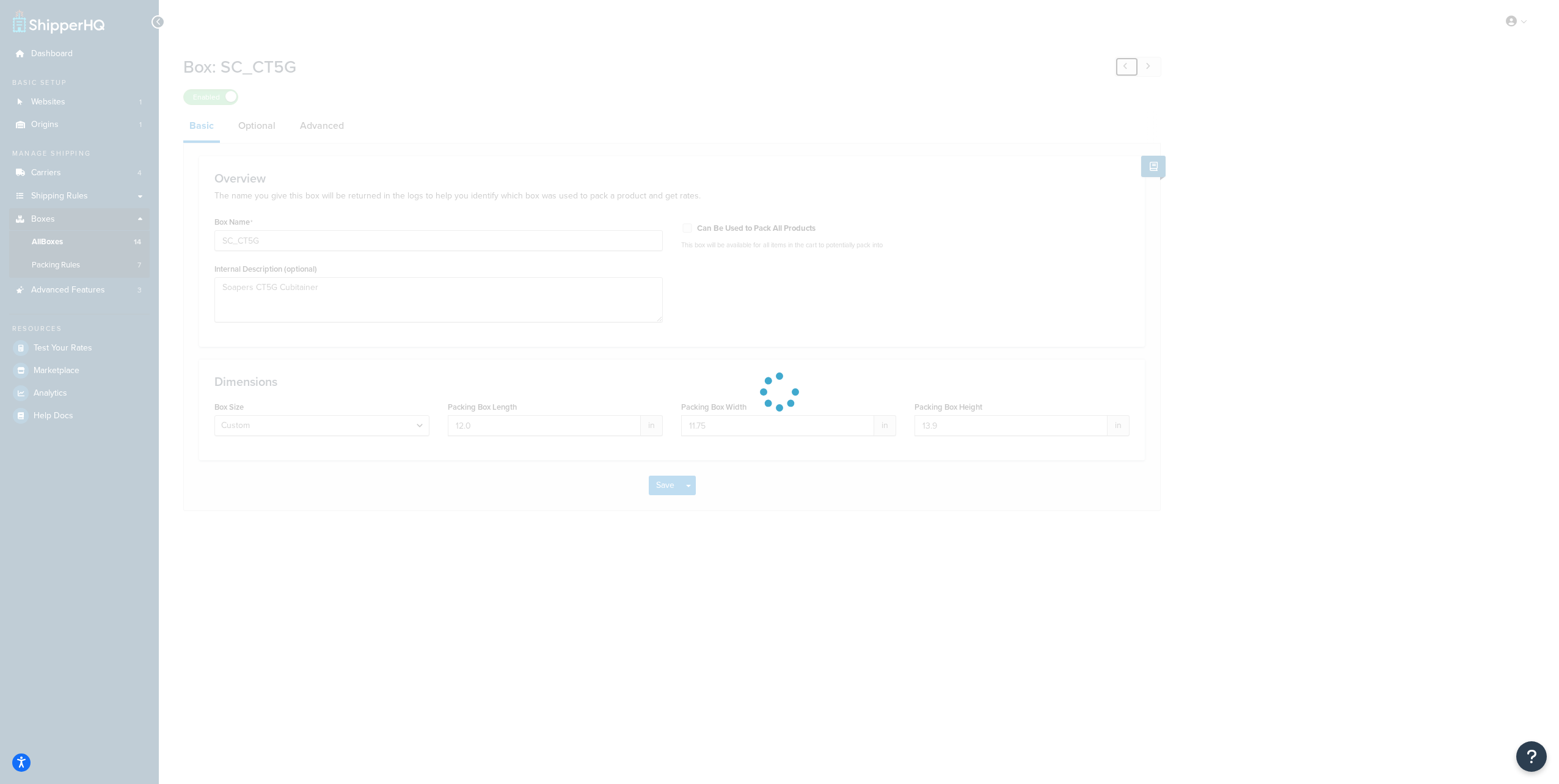
type input "SC_C33"
type textarea "Soapers 33lb cube"
type input "13.75"
type input "12.25"
type input "9.5"
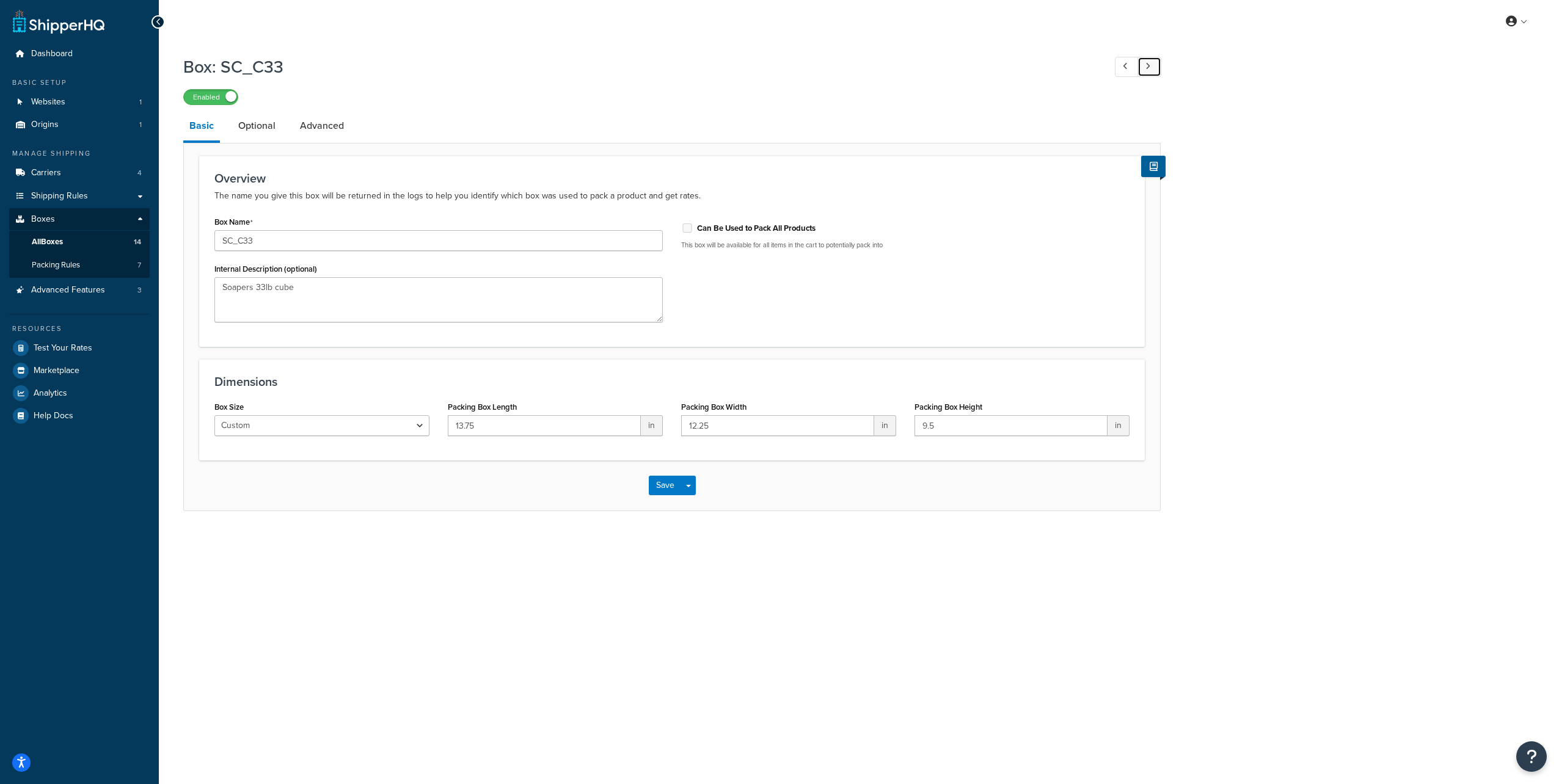
click at [1154, 70] on link at bounding box center [1150, 66] width 24 height 20
type input "SC_CT5G"
type textarea "Soapers CT5G Cubitainer"
type input "12.0"
type input "11.75"
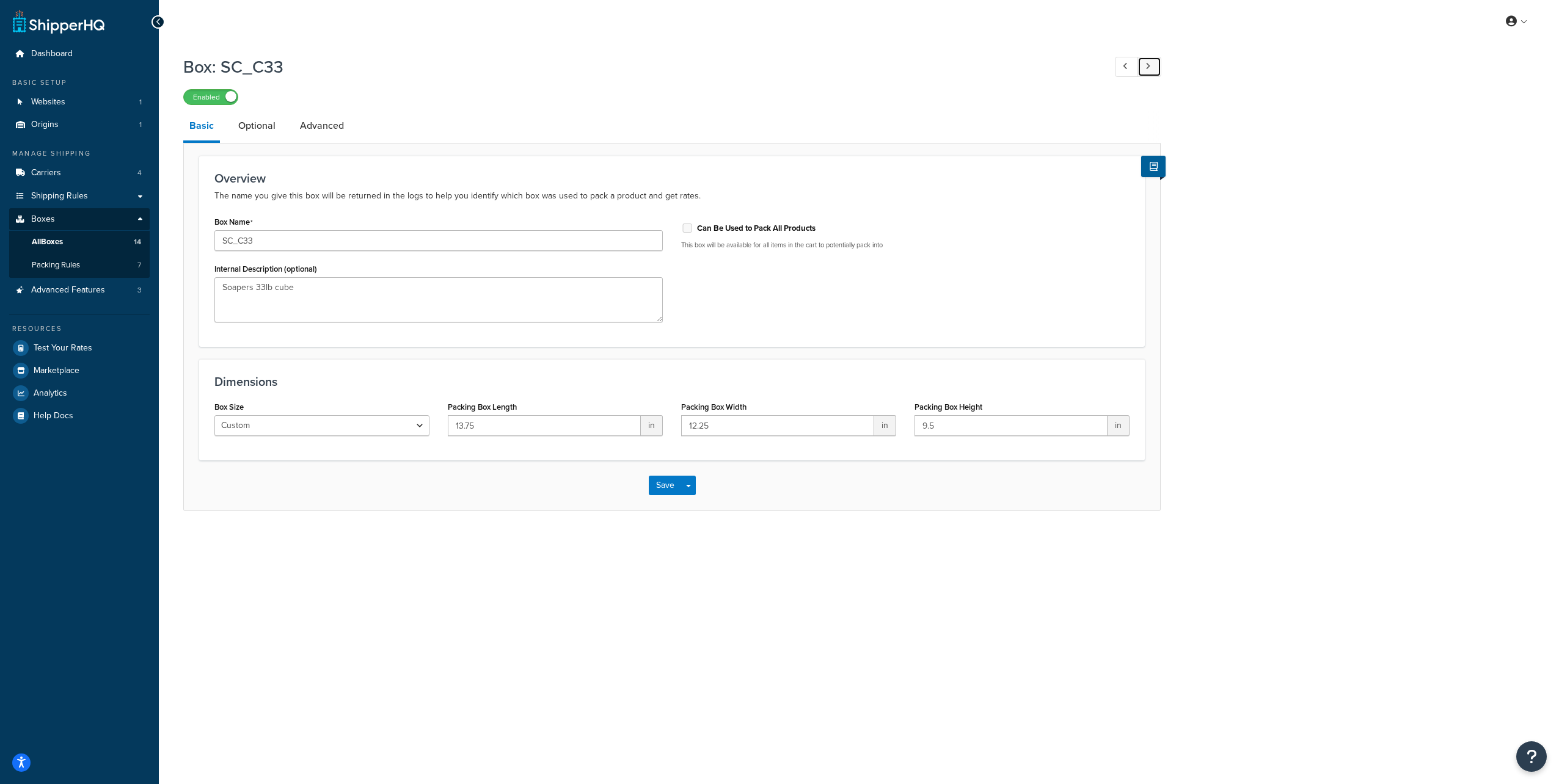
type input "13.9"
click at [268, 127] on link "Optional" at bounding box center [257, 126] width 50 height 30
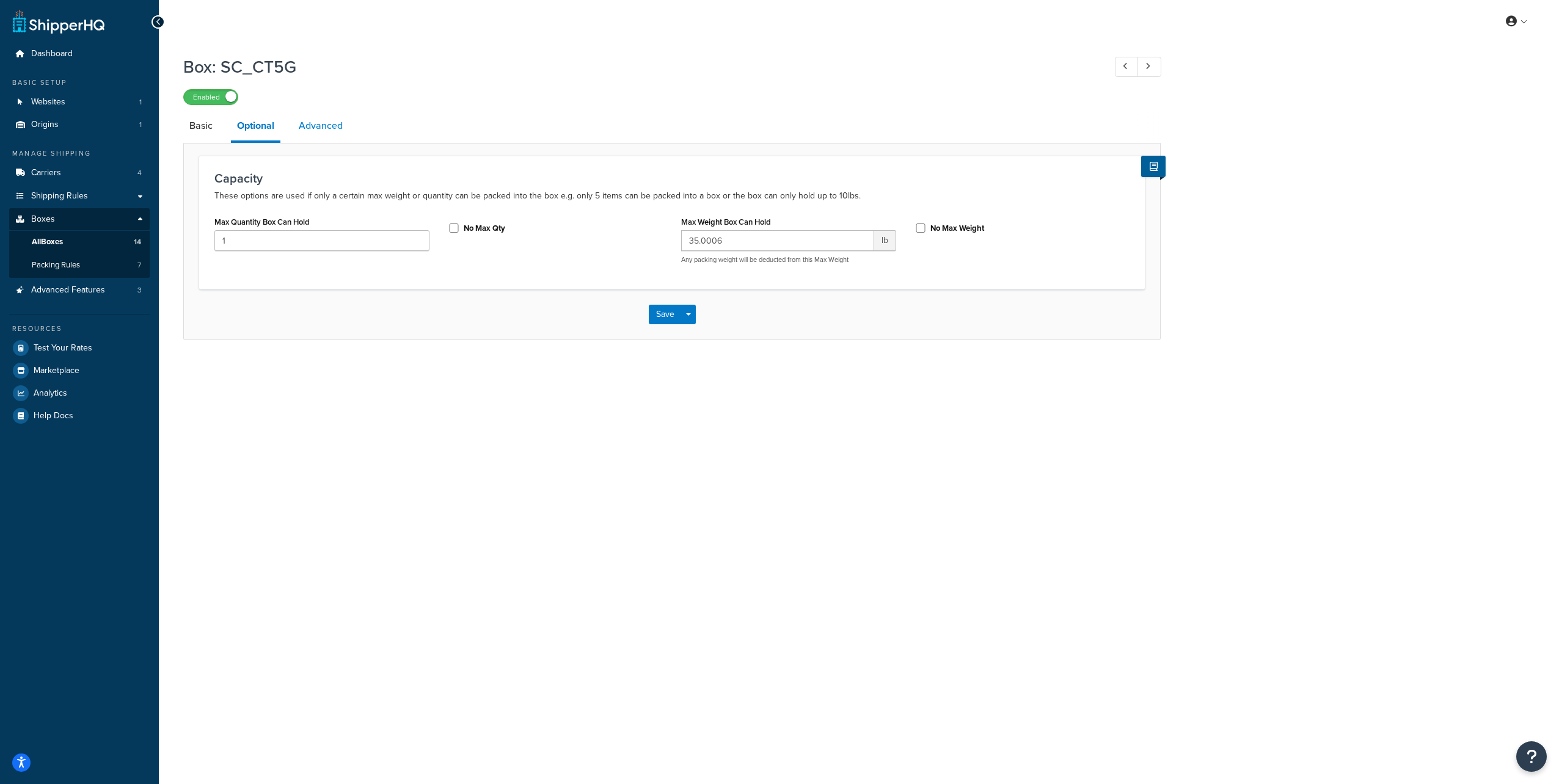
click at [323, 124] on link "Advanced" at bounding box center [320, 126] width 56 height 30
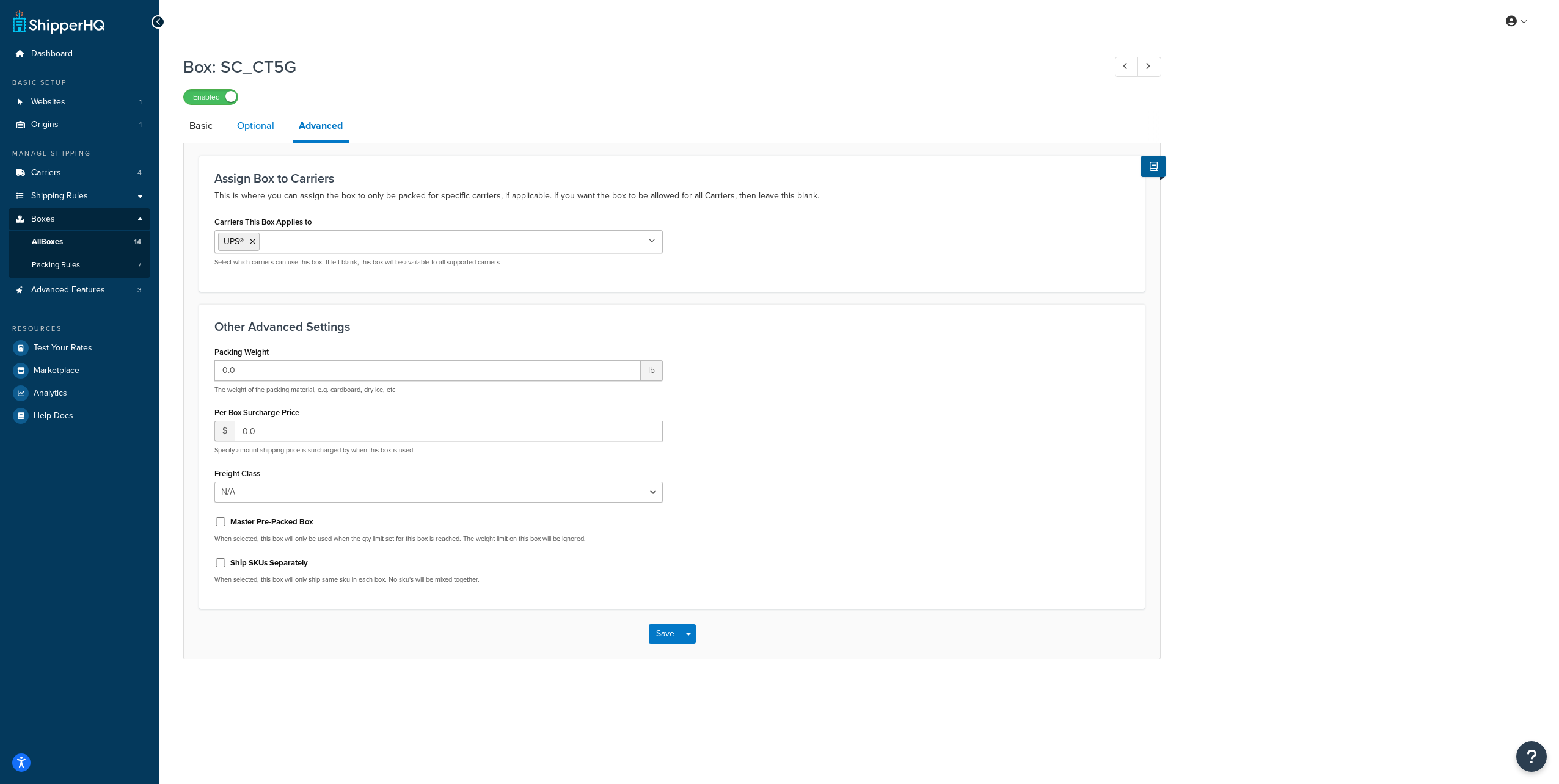
click at [246, 130] on link "Optional" at bounding box center [256, 126] width 50 height 30
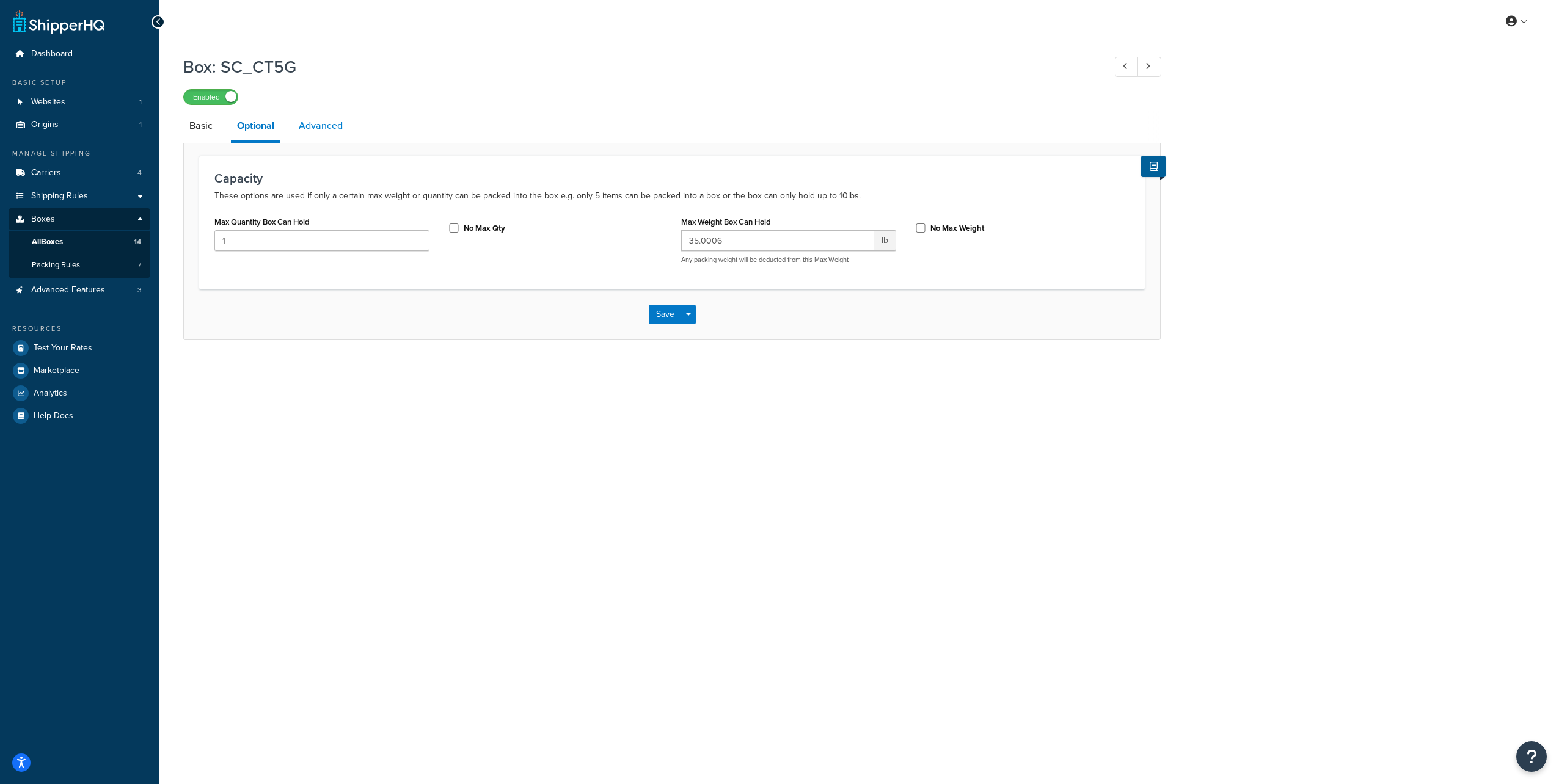
click at [311, 126] on link "Advanced" at bounding box center [320, 126] width 56 height 30
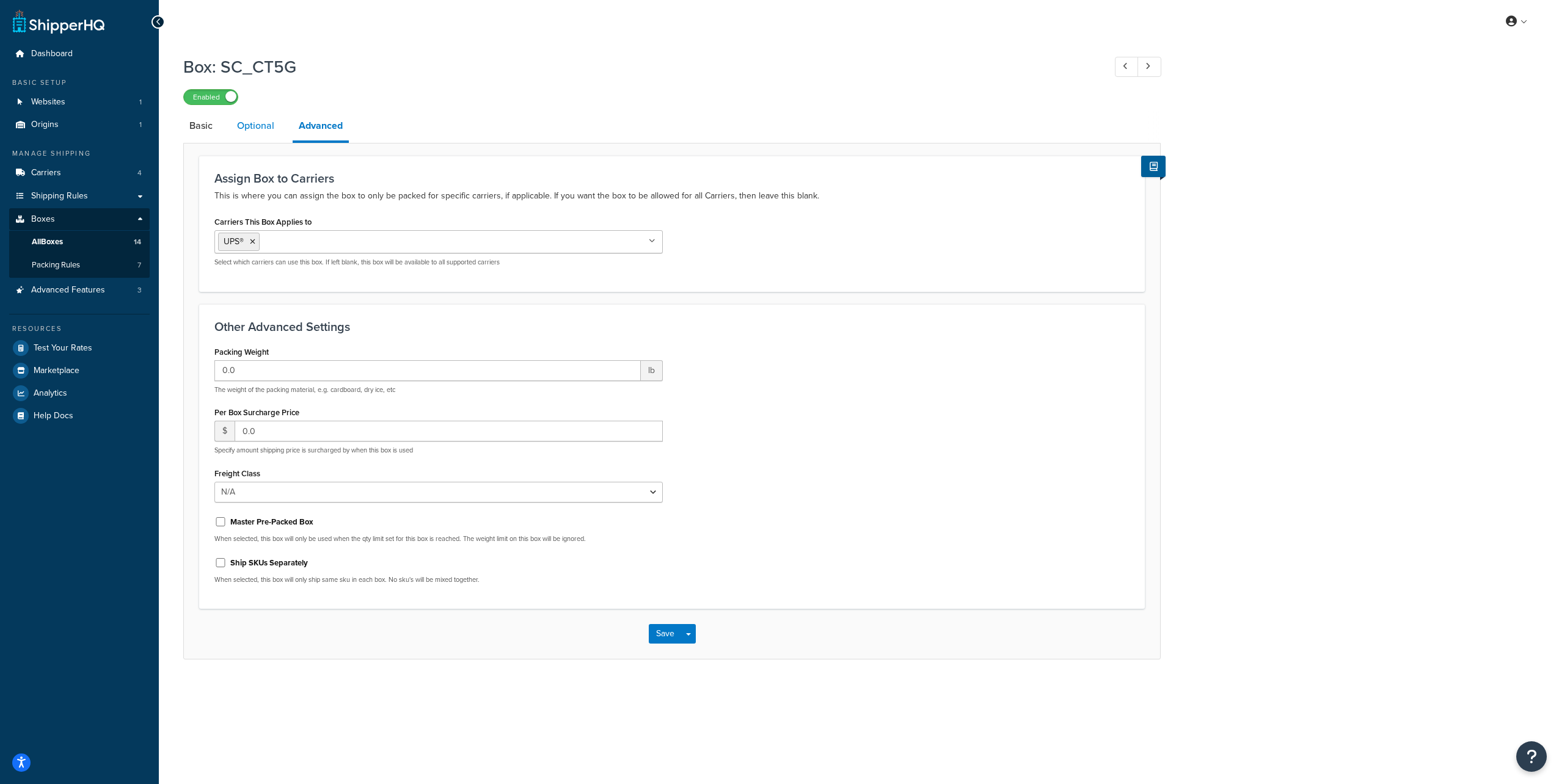
click at [265, 127] on link "Optional" at bounding box center [256, 126] width 50 height 30
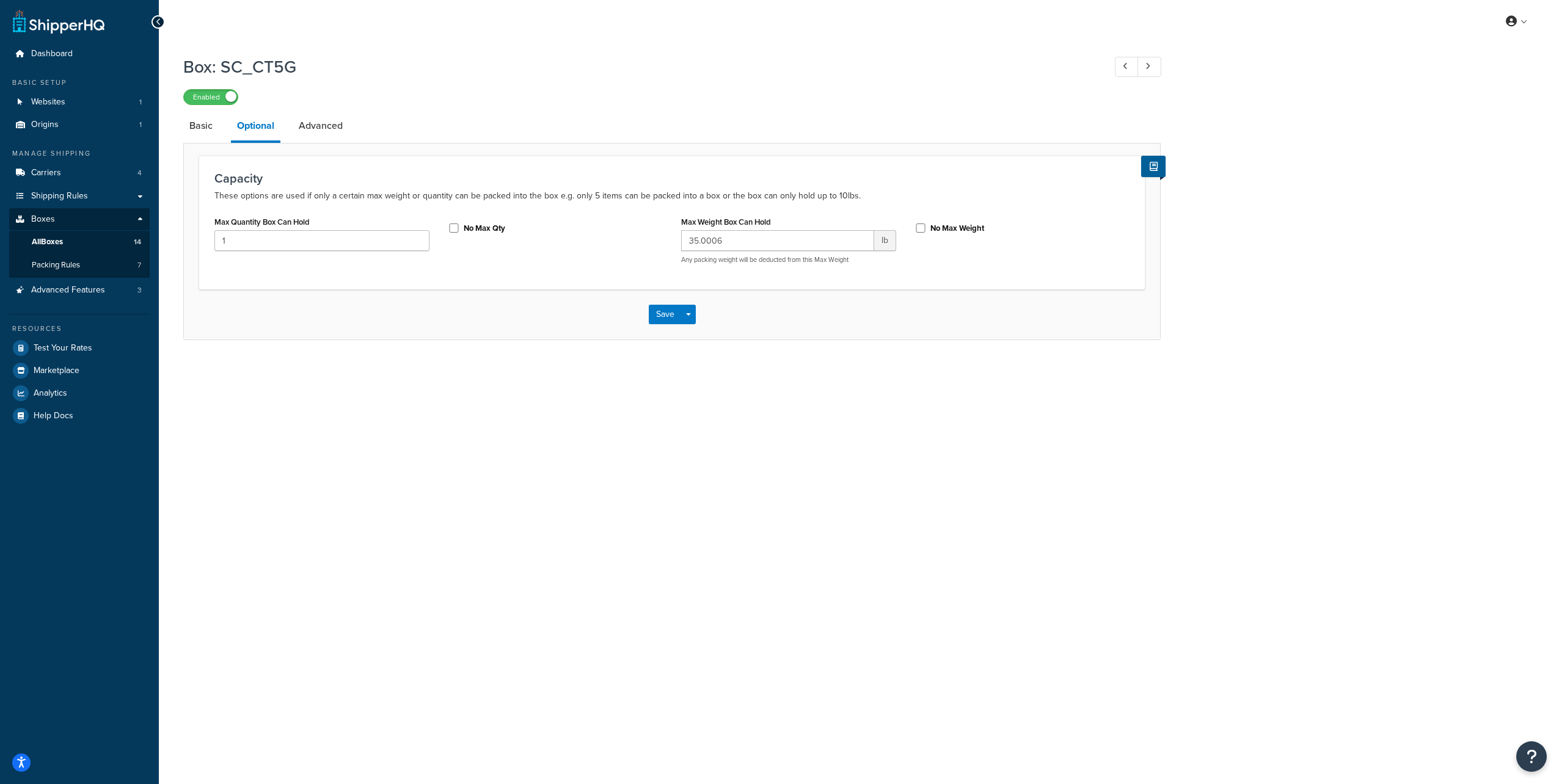
click at [876, 467] on div "My Profile Billing Global Settings Contact Us Logout Box: SC_CT5G Enabled Basic…" at bounding box center [859, 392] width 1400 height 784
click at [749, 240] on input "35.0006" at bounding box center [777, 241] width 193 height 21
click at [340, 135] on link "Advanced" at bounding box center [320, 126] width 56 height 30
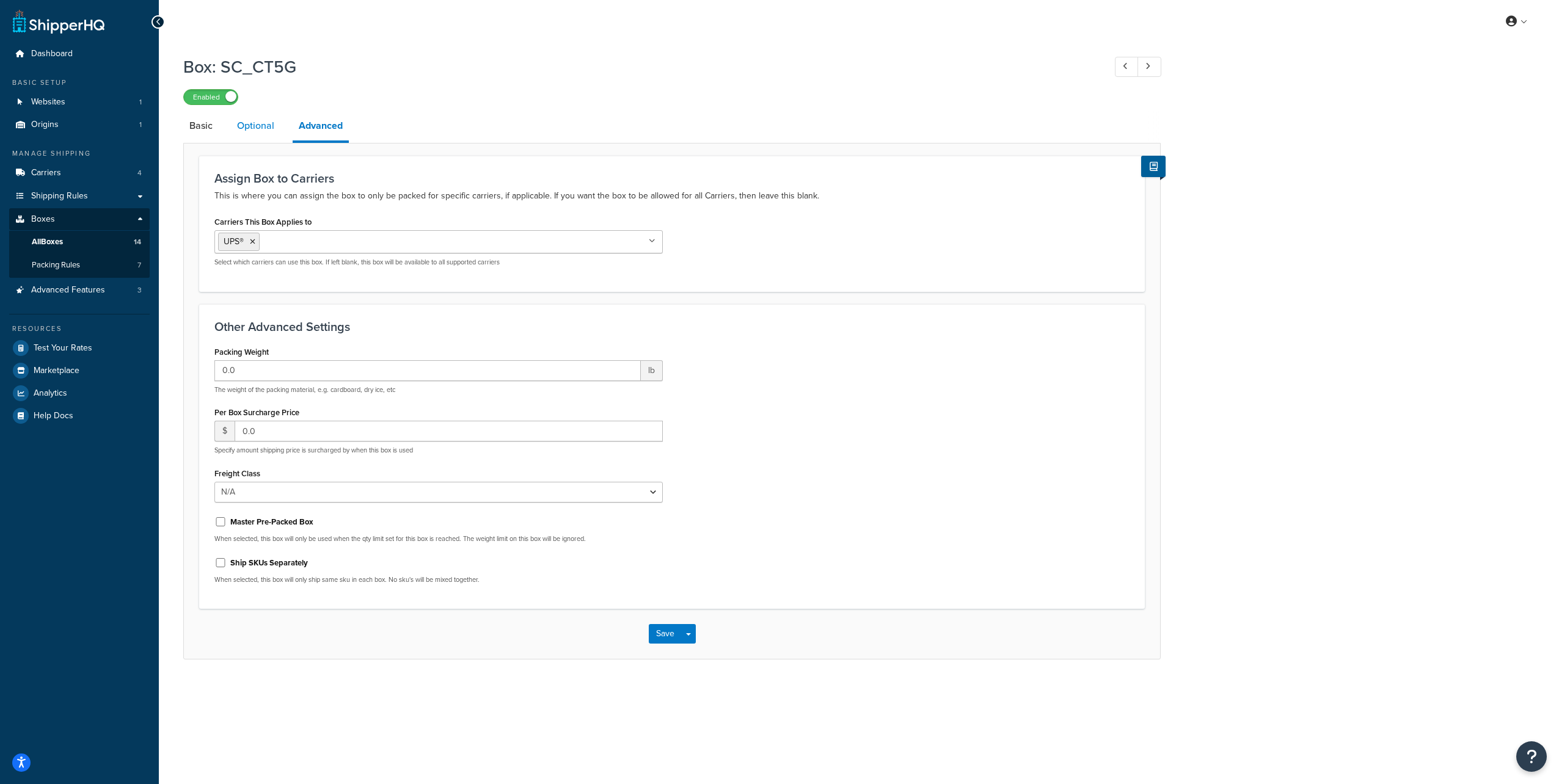
click at [264, 131] on link "Optional" at bounding box center [256, 126] width 50 height 30
